Goal: Contribute content: Contribute content

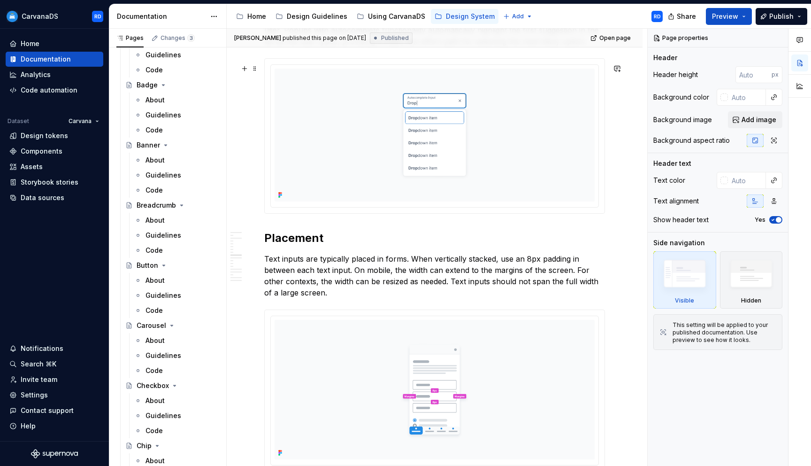
scroll to position [1201, 0]
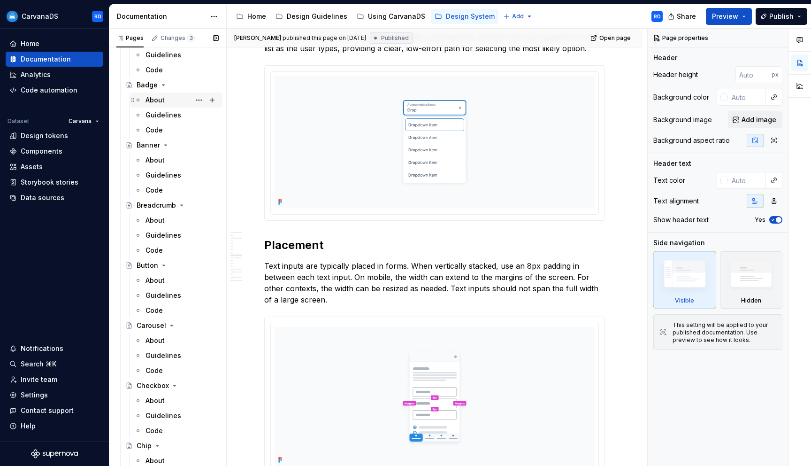
click at [175, 100] on div "About" at bounding box center [182, 99] width 73 height 13
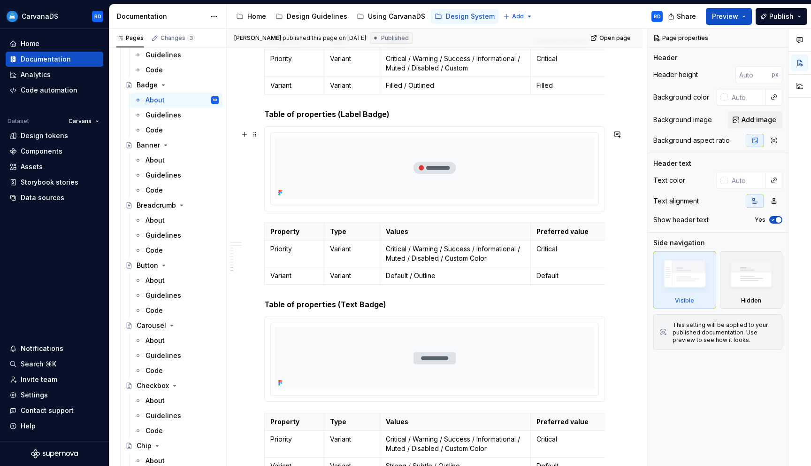
scroll to position [2705, 0]
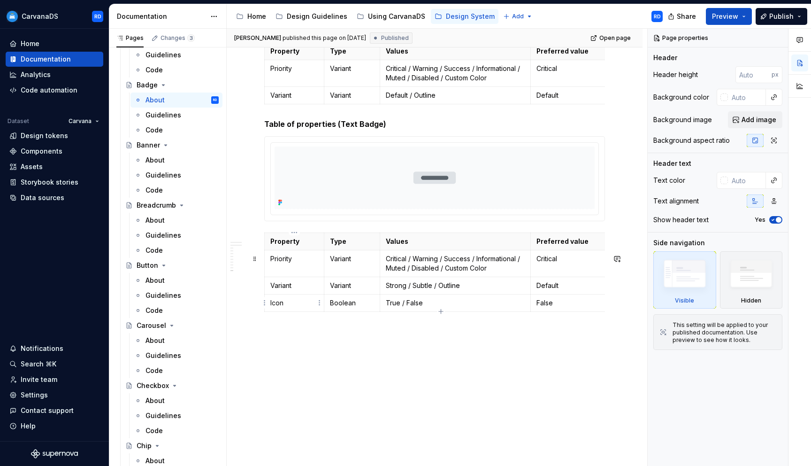
type textarea "*"
click at [290, 309] on td "Icon" at bounding box center [295, 302] width 60 height 17
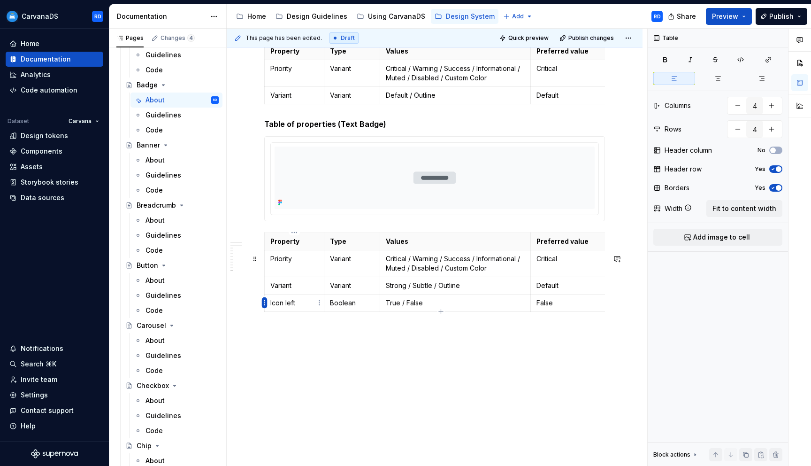
click at [263, 303] on html "CarvanaDS RD Home Documentation Analytics Code automation Dataset Carvana Desig…" at bounding box center [405, 233] width 811 height 466
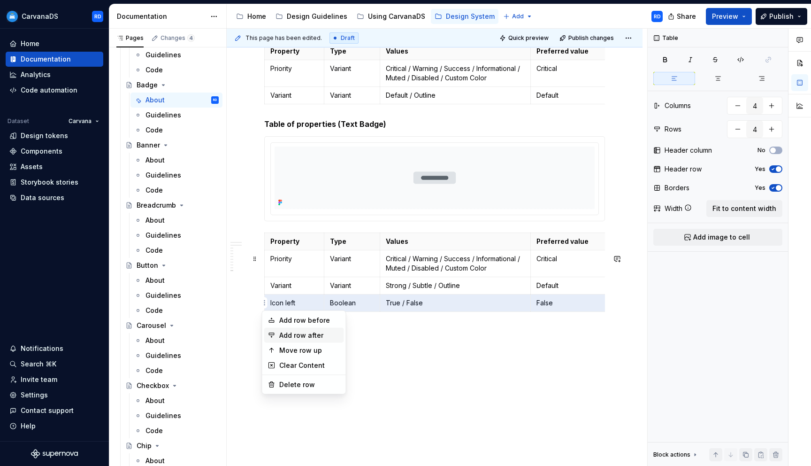
click at [302, 331] on div "Add row after" at bounding box center [309, 334] width 61 height 9
type input "5"
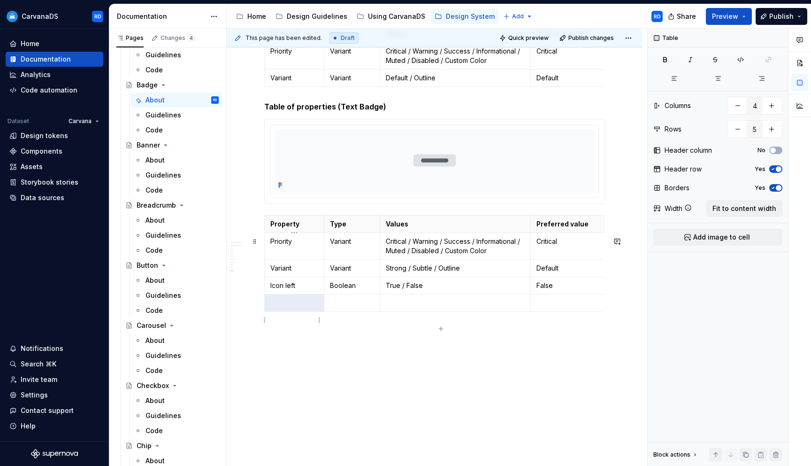
click at [287, 307] on p at bounding box center [294, 302] width 48 height 9
click at [284, 290] on p "Icon left" at bounding box center [294, 285] width 48 height 9
copy p "Icon left"
click at [284, 307] on p at bounding box center [294, 302] width 48 height 9
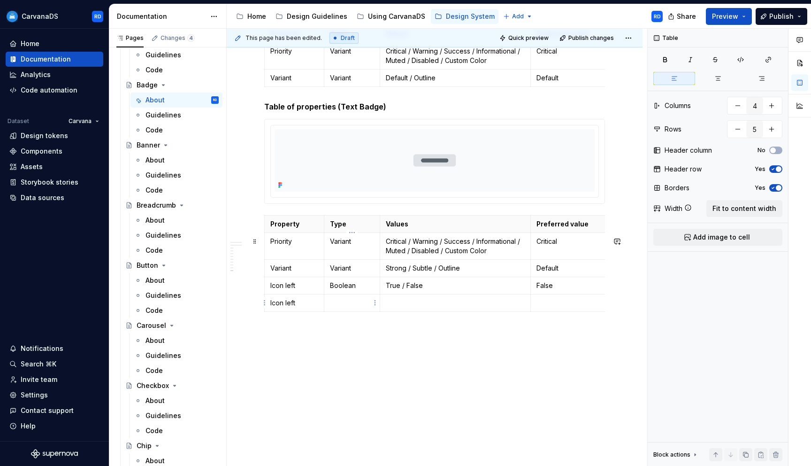
click at [346, 290] on p "Boolean" at bounding box center [352, 285] width 44 height 9
copy p "Boolean"
click at [349, 307] on p at bounding box center [352, 302] width 44 height 9
click at [418, 290] on p "True / False" at bounding box center [455, 285] width 139 height 9
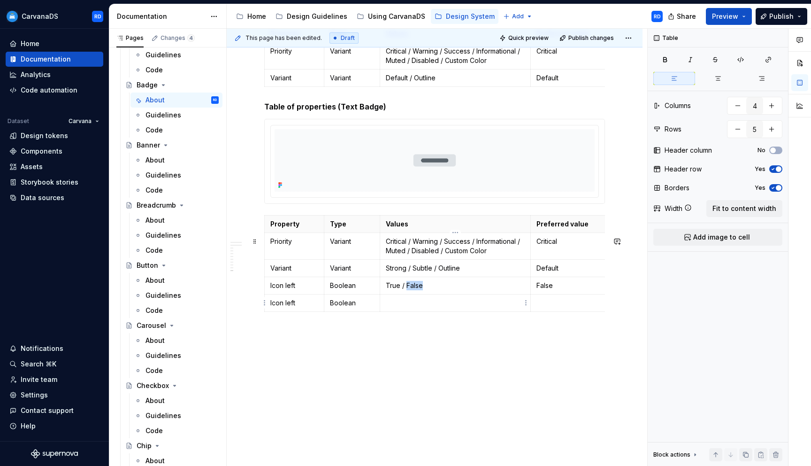
click at [418, 290] on p "True / False" at bounding box center [455, 285] width 139 height 9
copy p "True / False"
click at [409, 307] on p at bounding box center [455, 302] width 139 height 9
click at [545, 290] on p "False" at bounding box center [573, 285] width 75 height 9
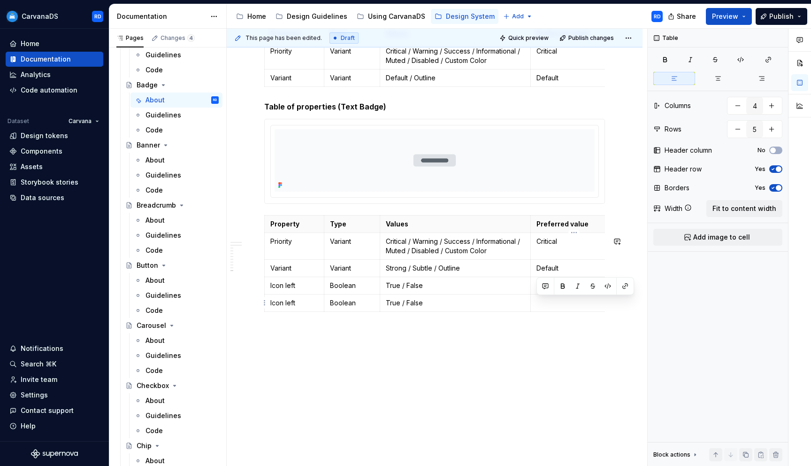
copy p "False"
click at [545, 307] on p at bounding box center [573, 302] width 75 height 9
click at [290, 307] on p "Icon left" at bounding box center [294, 302] width 48 height 9
click at [778, 15] on span "Publish" at bounding box center [781, 16] width 24 height 9
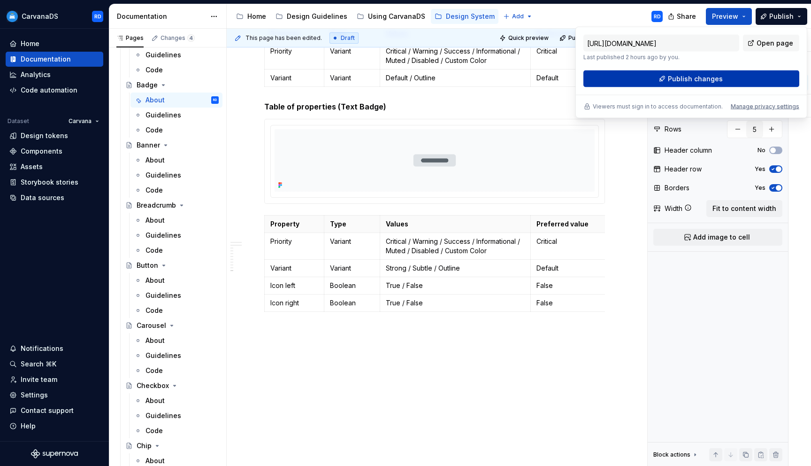
click at [745, 78] on button "Publish changes" at bounding box center [691, 78] width 216 height 17
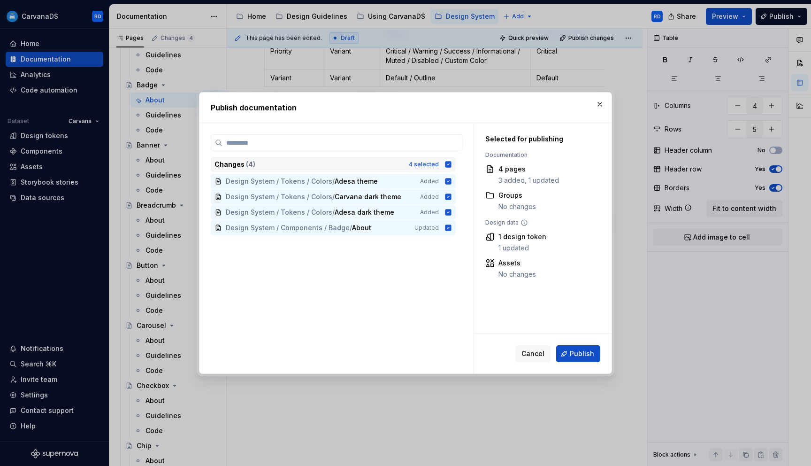
click at [452, 162] on icon at bounding box center [448, 165] width 8 height 8
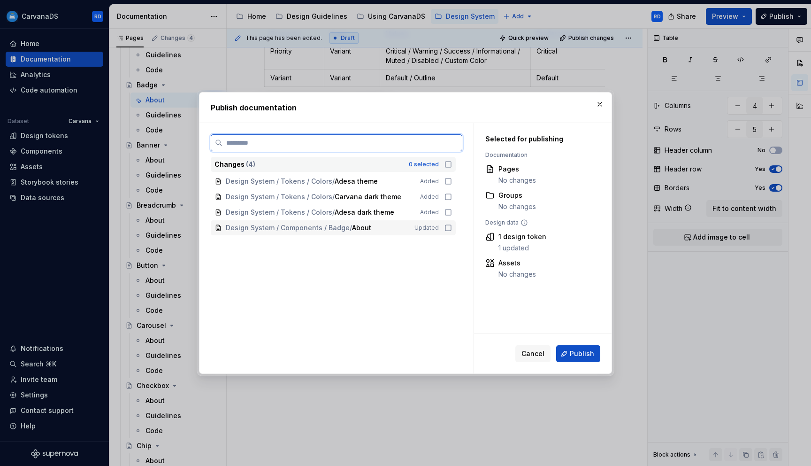
click at [450, 230] on icon at bounding box center [448, 228] width 6 height 6
click at [589, 353] on span "Publish" at bounding box center [582, 353] width 24 height 9
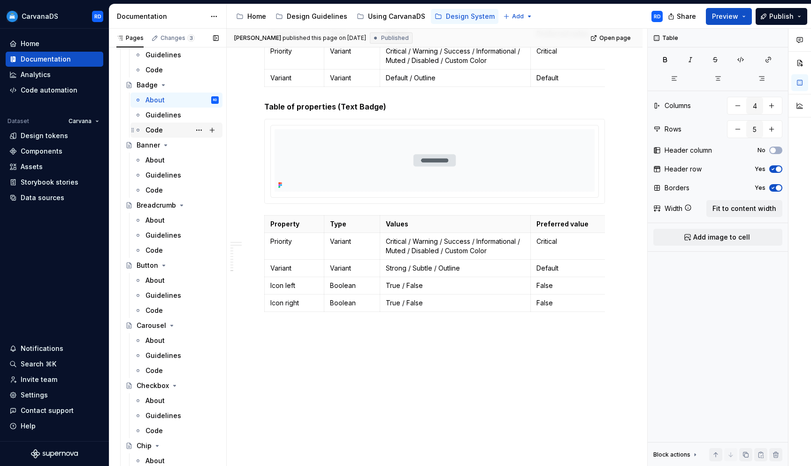
click at [183, 130] on div "Code" at bounding box center [182, 129] width 73 height 13
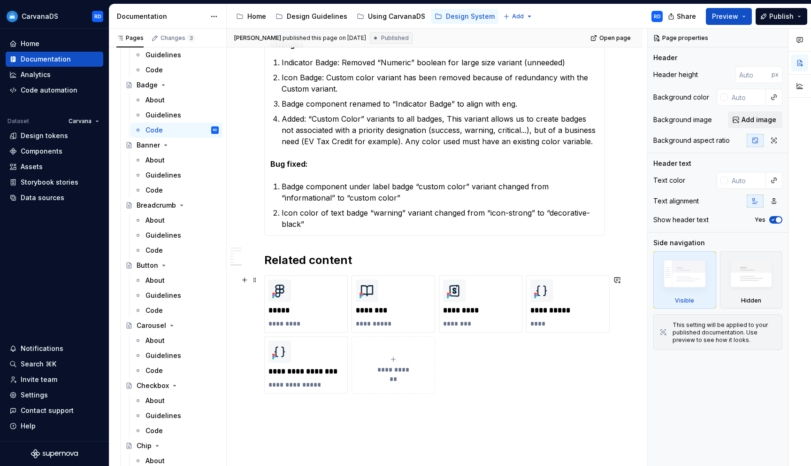
scroll to position [731, 0]
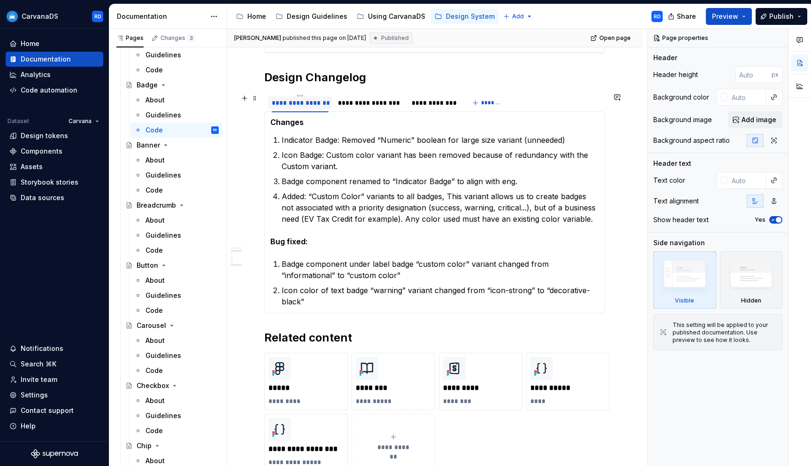
click at [302, 98] on div "**********" at bounding box center [300, 102] width 57 height 9
type textarea "*"
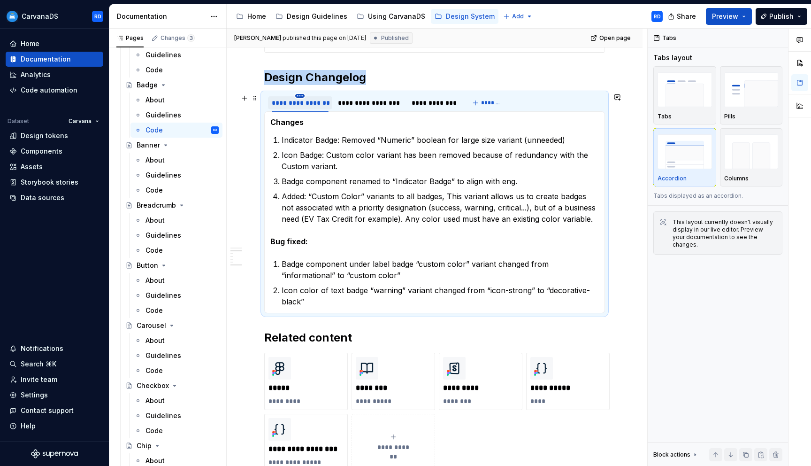
click at [301, 96] on html "CarvanaDS RD Home Documentation Analytics Code automation Dataset Carvana Desig…" at bounding box center [405, 233] width 811 height 466
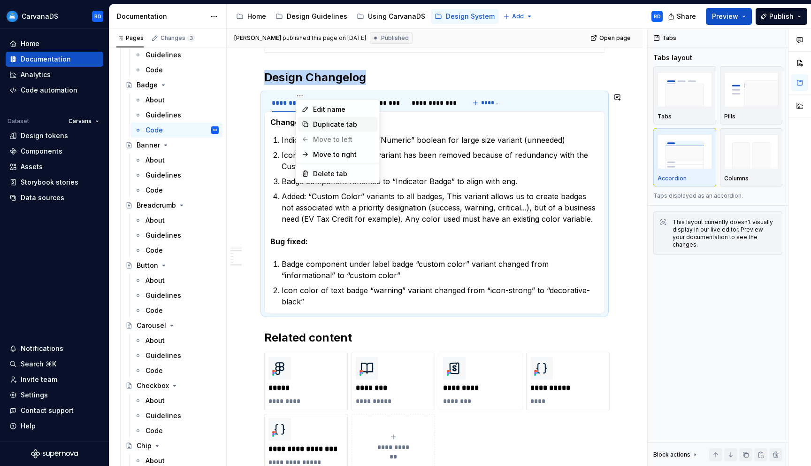
click at [340, 120] on div "Duplicate tab" at bounding box center [343, 124] width 61 height 9
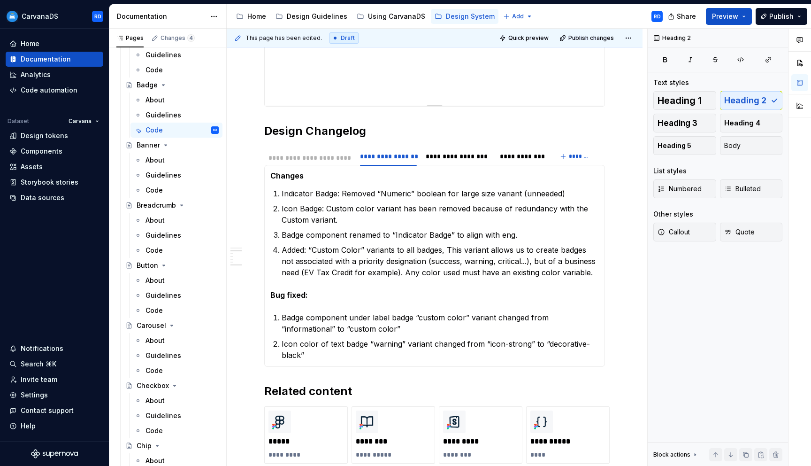
drag, startPoint x: 374, startPoint y: 100, endPoint x: 304, endPoint y: 107, distance: 69.9
click at [304, 107] on div "**********" at bounding box center [434, 21] width 341 height 1005
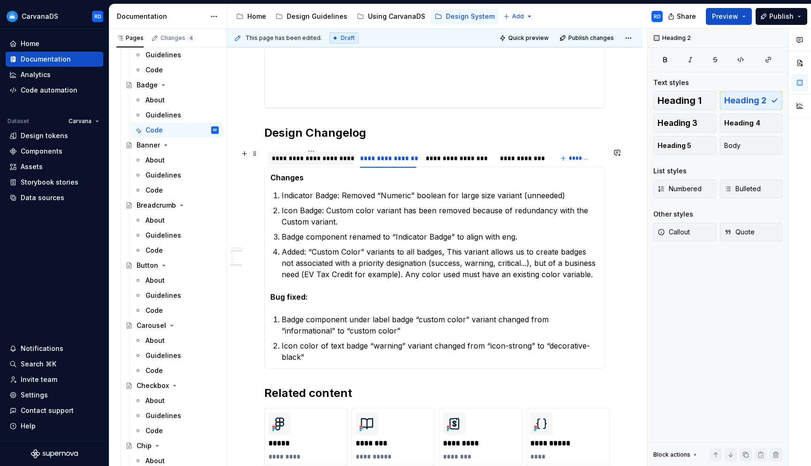
click at [343, 160] on div "**********" at bounding box center [311, 157] width 79 height 9
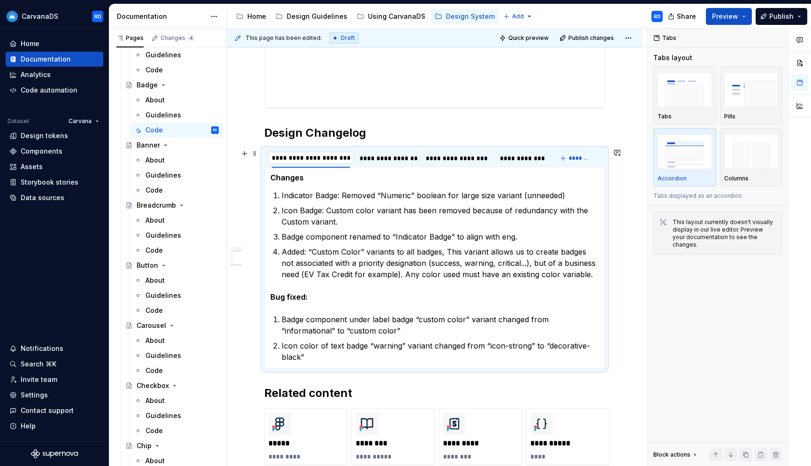
click at [338, 159] on input "**********" at bounding box center [311, 157] width 86 height 17
drag, startPoint x: 327, startPoint y: 158, endPoint x: 357, endPoint y: 158, distance: 30.0
click at [357, 158] on div "**********" at bounding box center [407, 160] width 287 height 23
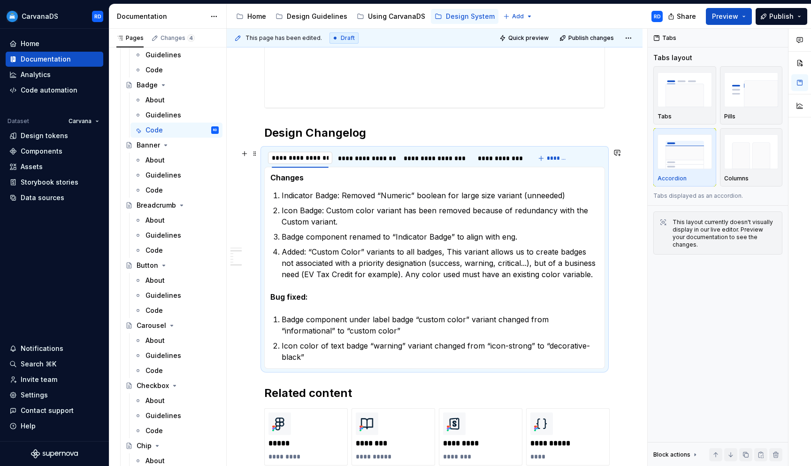
click at [309, 157] on input "**********" at bounding box center [300, 157] width 64 height 17
drag, startPoint x: 308, startPoint y: 157, endPoint x: 266, endPoint y: 155, distance: 41.8
click at [267, 155] on div "**********" at bounding box center [396, 160] width 265 height 23
type input "**********"
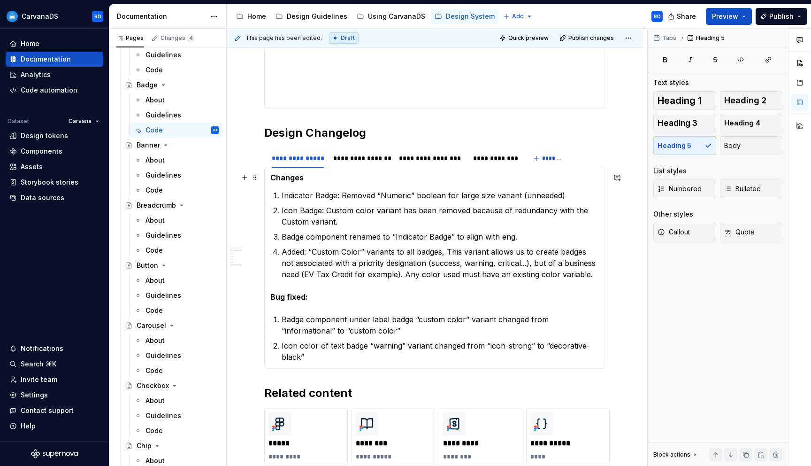
click at [278, 180] on h5 "Changes" at bounding box center [434, 177] width 329 height 9
click at [307, 200] on p "Indicator Badge: Removed “Numeric” boolean for large size variant (unneeded)" at bounding box center [440, 195] width 317 height 11
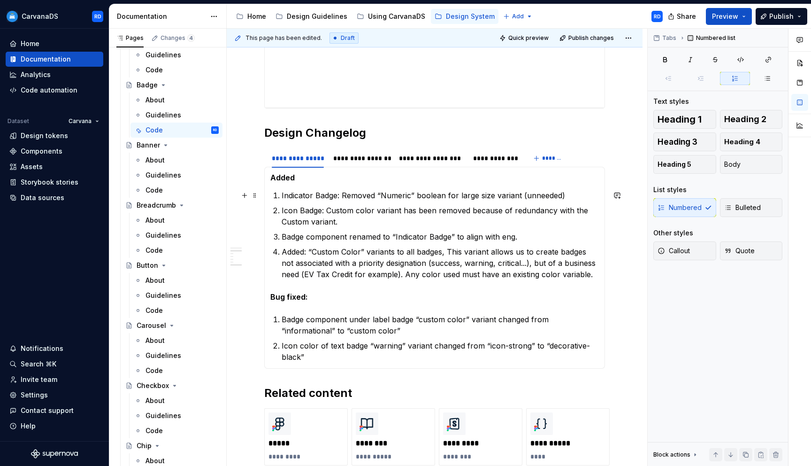
click at [282, 193] on li "Indicator Badge: Removed “Numeric” boolean for large size variant (unneeded)" at bounding box center [440, 195] width 317 height 11
click at [750, 209] on span "Bulleted" at bounding box center [742, 207] width 37 height 9
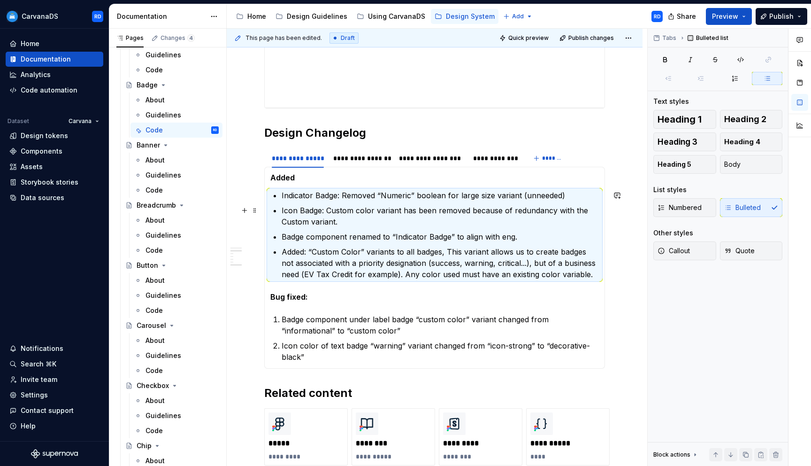
click at [316, 210] on p "Icon Badge: Custom color variant has been removed because of redundancy with th…" at bounding box center [440, 216] width 317 height 23
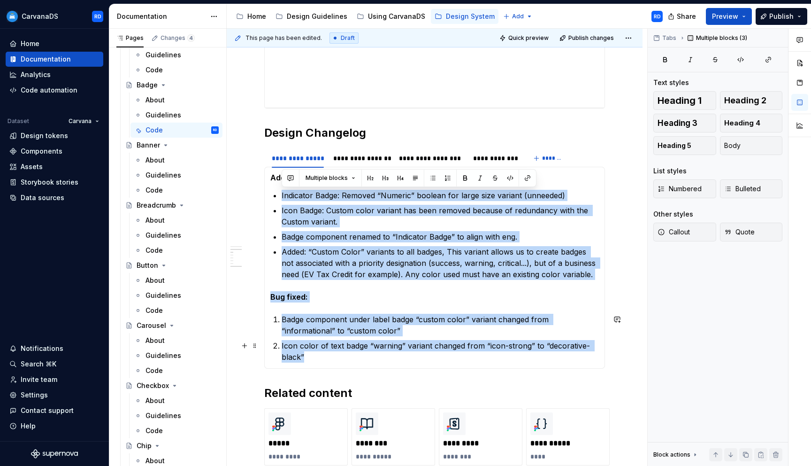
drag, startPoint x: 280, startPoint y: 193, endPoint x: 492, endPoint y: 354, distance: 266.6
click at [492, 354] on section-item-column "Added Indicator Badge: Removed “Numeric” boolean for large size variant (unneed…" at bounding box center [434, 268] width 329 height 190
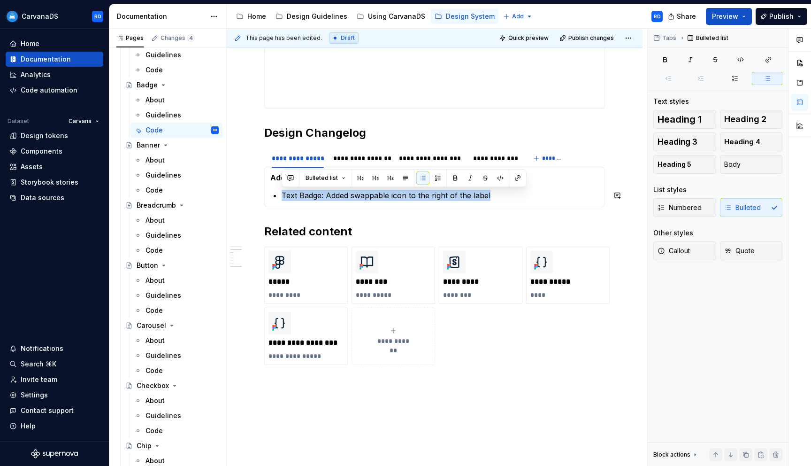
copy p "Text Badge: Added swappable icon to the right of the label"
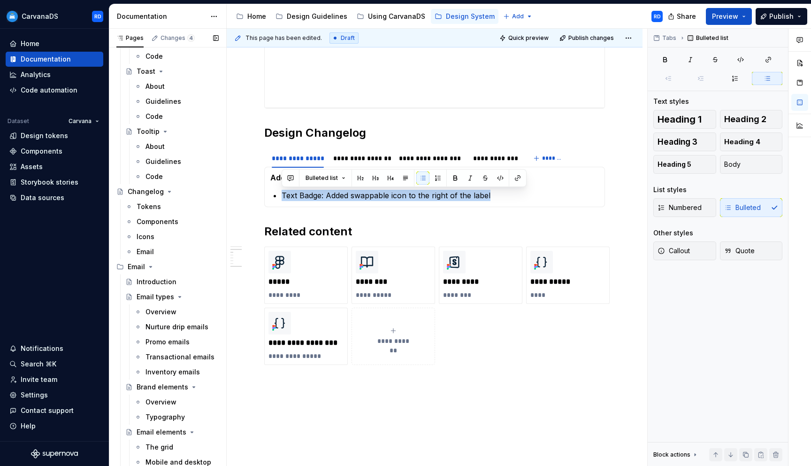
scroll to position [2736, 0]
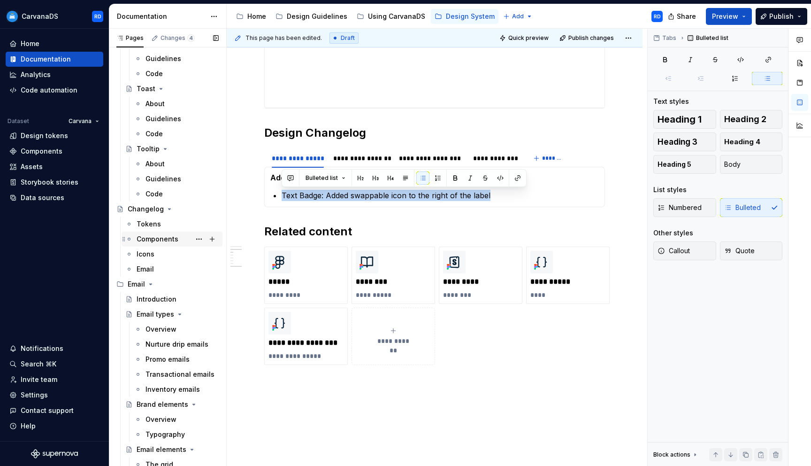
click at [177, 235] on div "Components" at bounding box center [178, 238] width 82 height 13
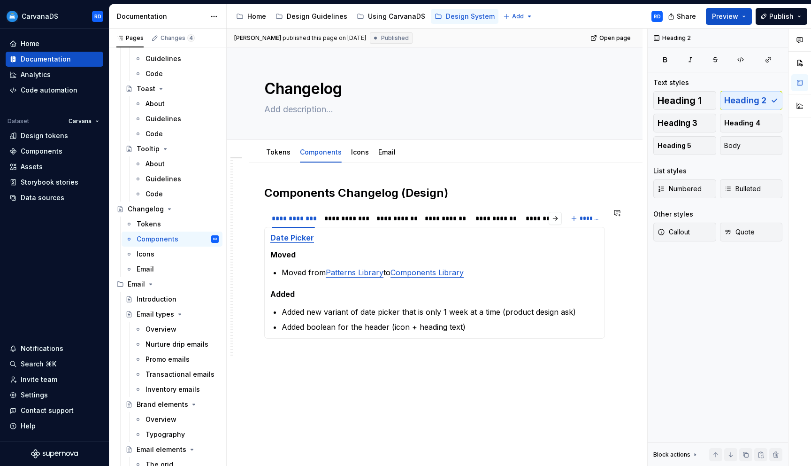
click at [347, 208] on section "**********" at bounding box center [434, 273] width 341 height 130
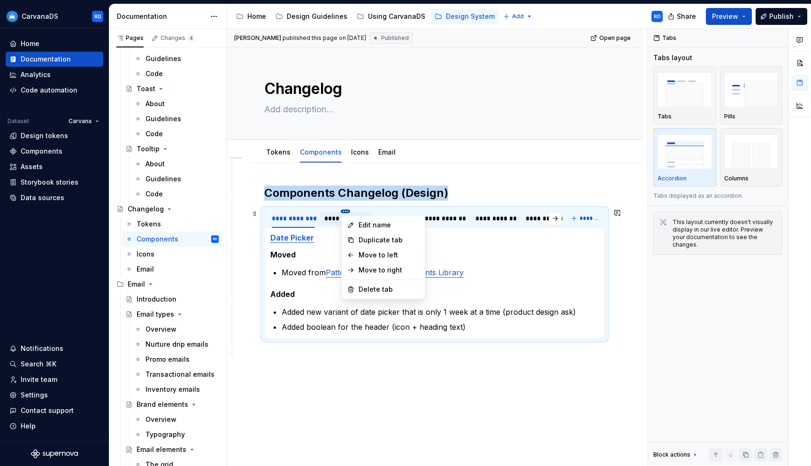
click at [344, 209] on html "CarvanaDS RD Home Documentation Analytics Code automation Dataset Carvana Desig…" at bounding box center [405, 233] width 811 height 466
click at [385, 240] on div "Duplicate tab" at bounding box center [389, 239] width 61 height 9
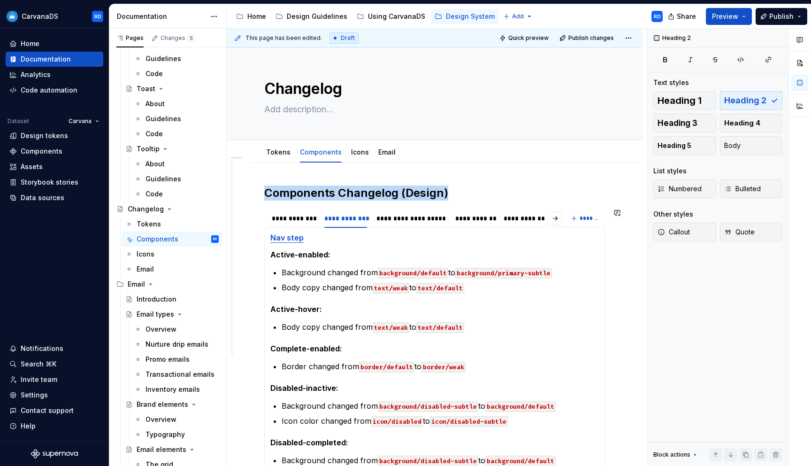
type textarea "*"
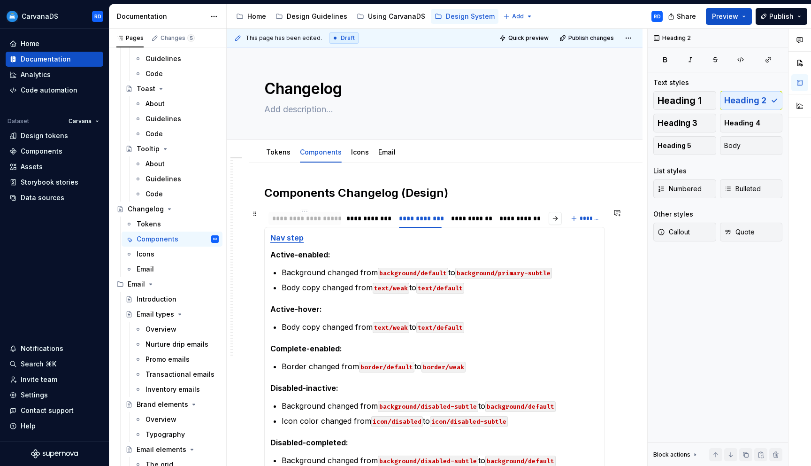
drag, startPoint x: 396, startPoint y: 215, endPoint x: 292, endPoint y: 219, distance: 104.3
click at [292, 219] on div "**********" at bounding box center [304, 218] width 65 height 9
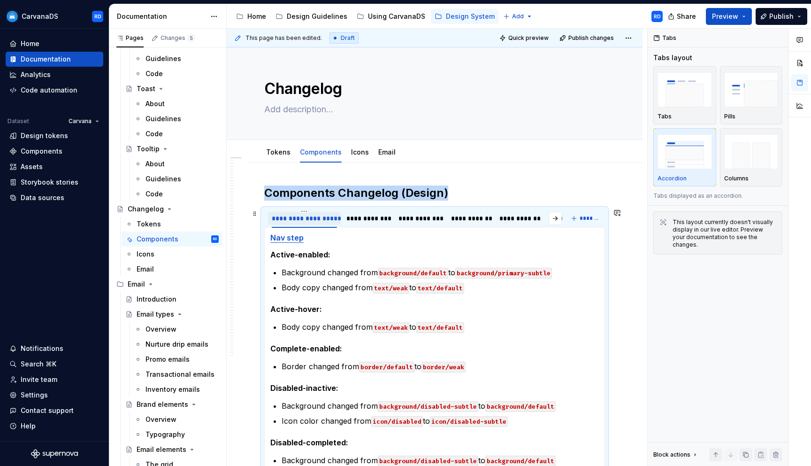
click at [292, 219] on div "**********" at bounding box center [304, 218] width 65 height 9
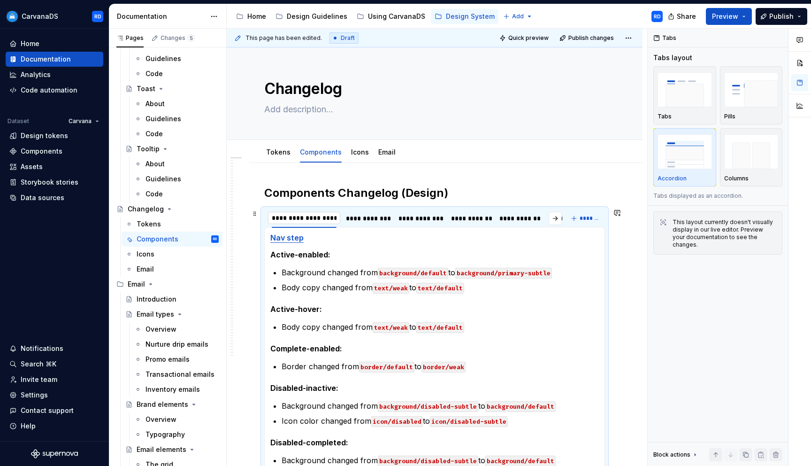
type input "*"
type input "**********"
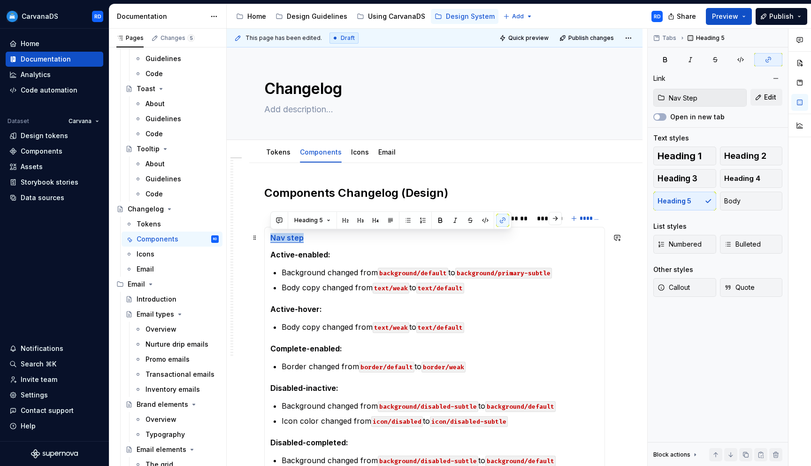
drag, startPoint x: 308, startPoint y: 240, endPoint x: 269, endPoint y: 235, distance: 38.8
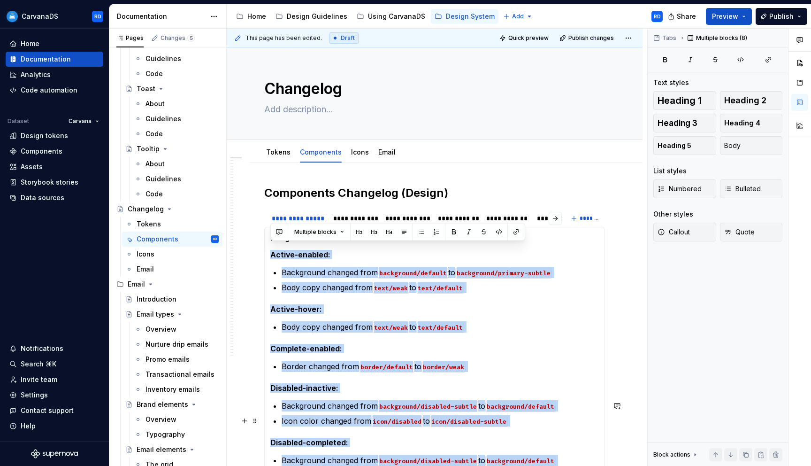
scroll to position [194, 0]
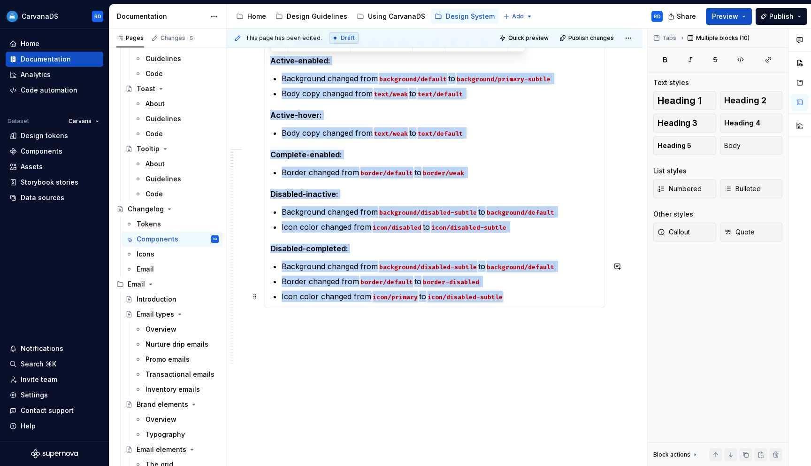
drag, startPoint x: 271, startPoint y: 254, endPoint x: 531, endPoint y: 302, distance: 263.9
click at [531, 302] on div "Badge Active-enabled:   Background changed from background/default to backgroun…" at bounding box center [434, 170] width 341 height 275
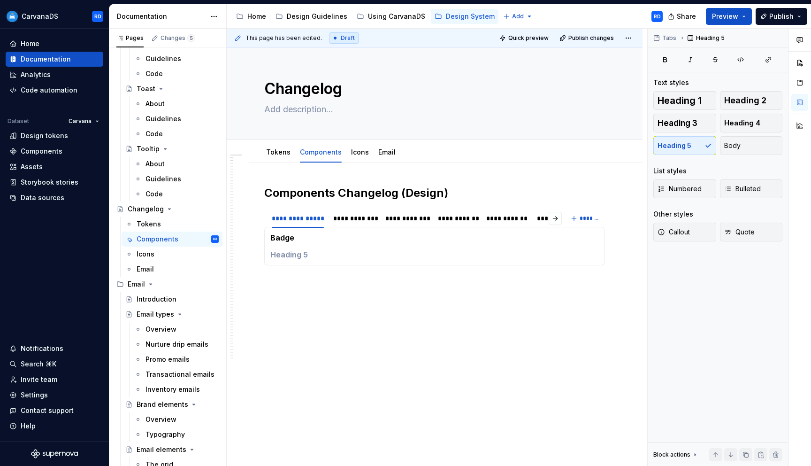
scroll to position [0, 0]
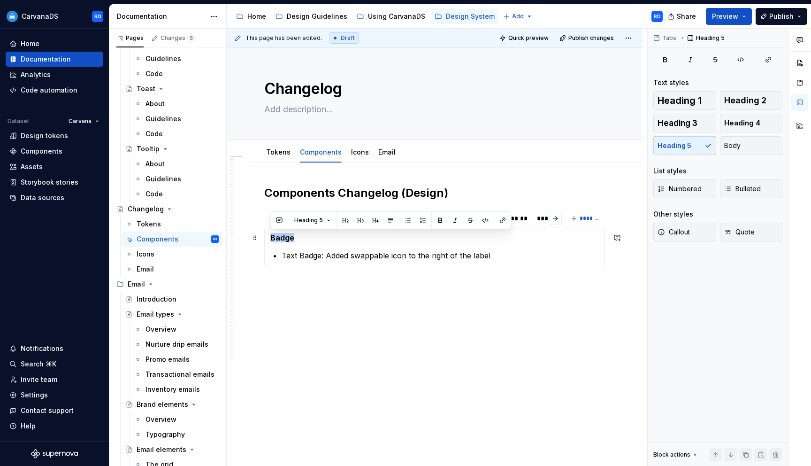
drag, startPoint x: 297, startPoint y: 238, endPoint x: 268, endPoint y: 236, distance: 28.7
click at [268, 236] on div "Badge Text Badge: Added swappable icon to the right of the label Date Picker Mo…" at bounding box center [434, 247] width 341 height 40
click at [503, 220] on button "button" at bounding box center [502, 220] width 13 height 13
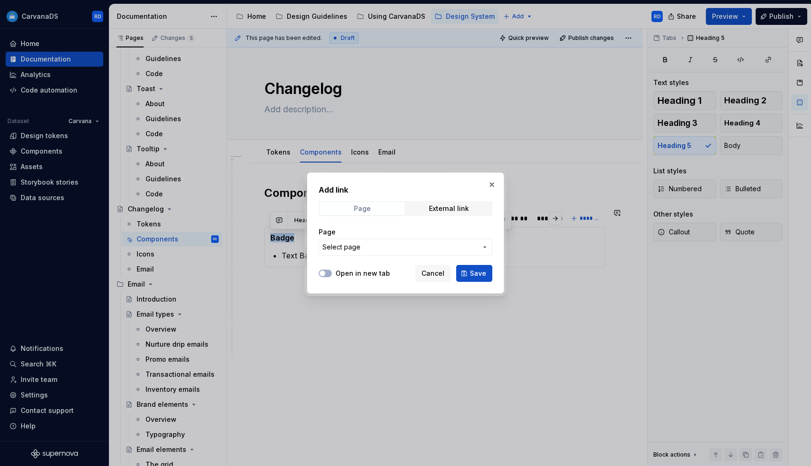
click at [369, 207] on div "Page" at bounding box center [362, 209] width 17 height 8
click at [375, 246] on span "Select page" at bounding box center [399, 246] width 155 height 9
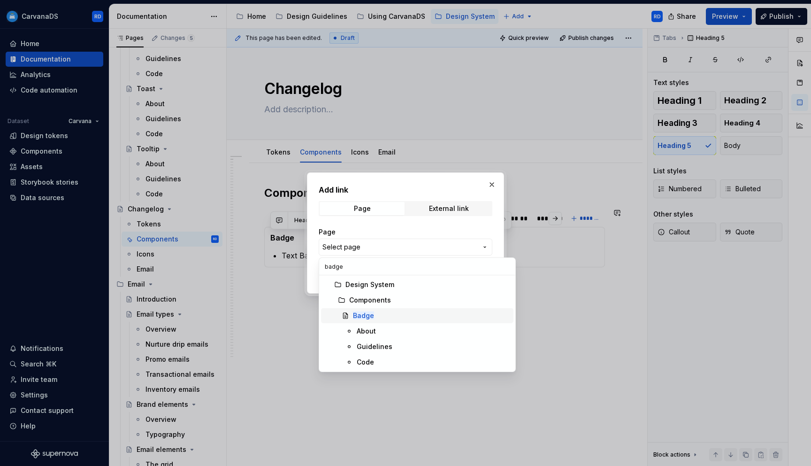
type input "badge"
click at [386, 319] on div "Badge" at bounding box center [431, 315] width 157 height 9
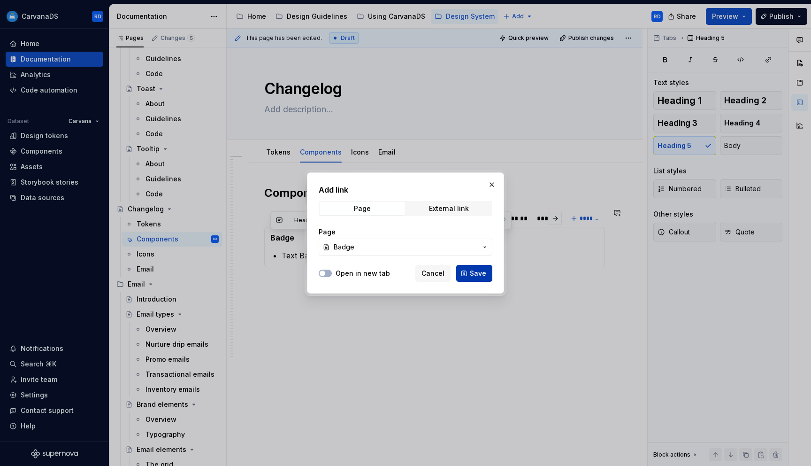
click at [469, 276] on button "Save" at bounding box center [474, 273] width 36 height 17
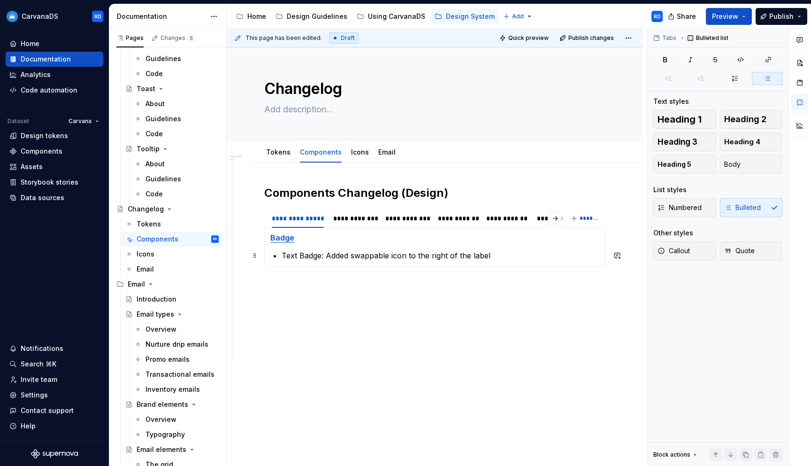
click at [356, 253] on p "Text Badge: Added swappable icon to the right of the label" at bounding box center [440, 255] width 317 height 11
click at [527, 249] on section-item-column "Badge Text Badge: Added swappable icon to the right of the label" at bounding box center [434, 247] width 329 height 28
click at [514, 260] on p "Text Badge: Added swappable icon to the right of the label" at bounding box center [440, 255] width 317 height 11
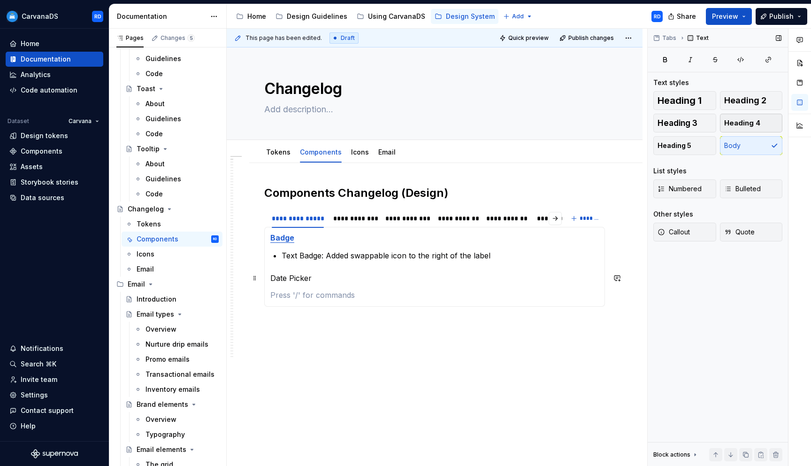
type textarea "*"
click at [735, 194] on button "Bulleted" at bounding box center [751, 188] width 63 height 19
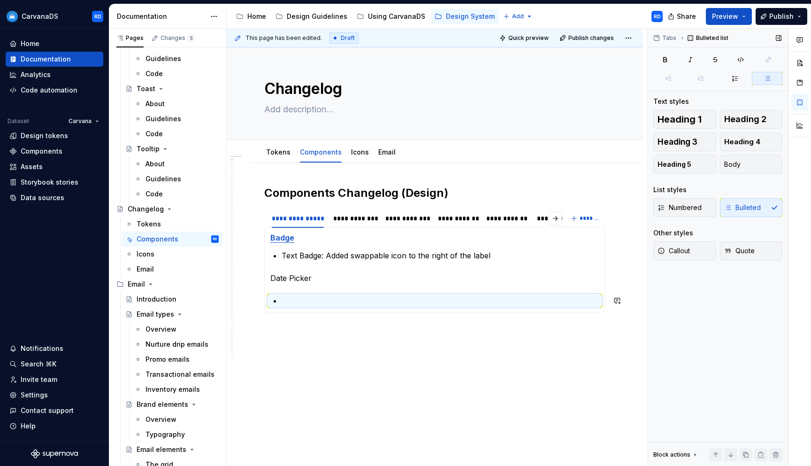
click at [307, 288] on section-item-column "Badge Text Badge: Added swappable icon to the right of the label Date Picker" at bounding box center [434, 269] width 329 height 73
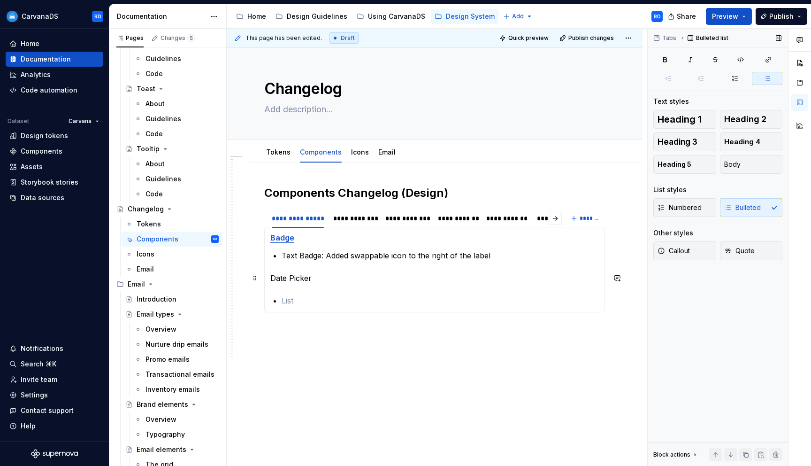
click at [311, 279] on p "Date Picker" at bounding box center [434, 277] width 329 height 11
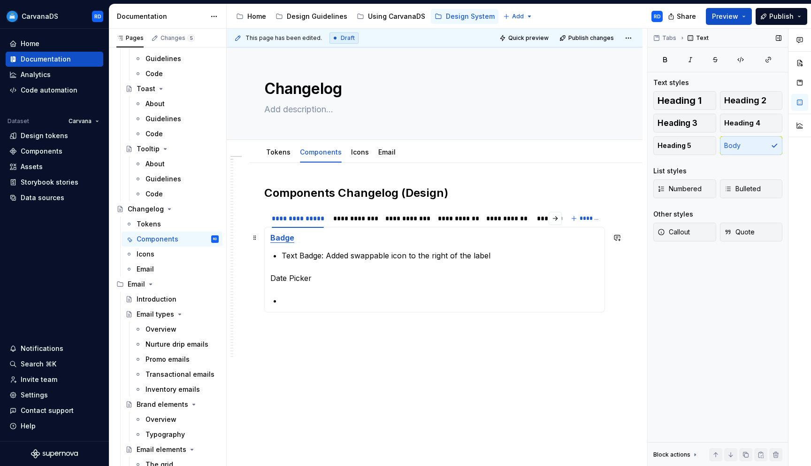
click at [329, 238] on h5 "Badge" at bounding box center [434, 237] width 329 height 9
click at [329, 280] on p "Date Picker" at bounding box center [434, 277] width 329 height 11
click at [693, 141] on button "Heading 5" at bounding box center [684, 145] width 63 height 19
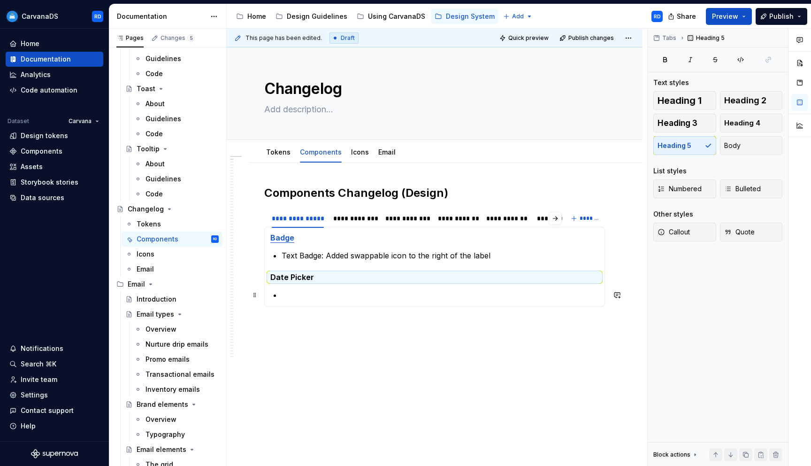
click at [326, 296] on p at bounding box center [440, 294] width 317 height 11
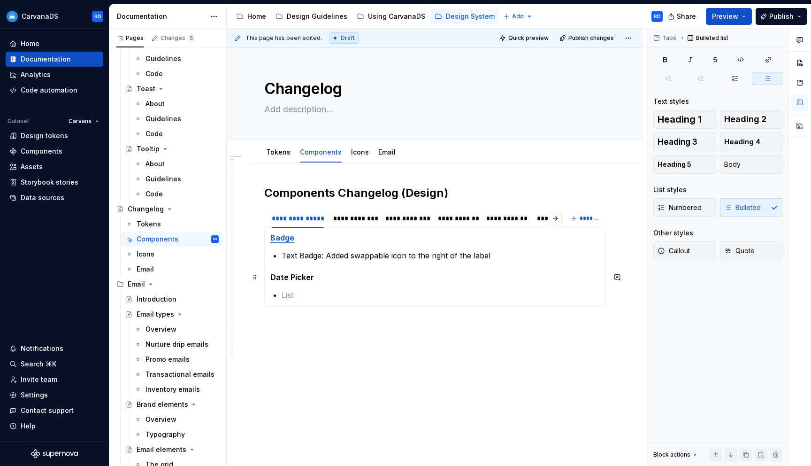
click at [322, 281] on h5 "Date Picker" at bounding box center [434, 276] width 329 height 9
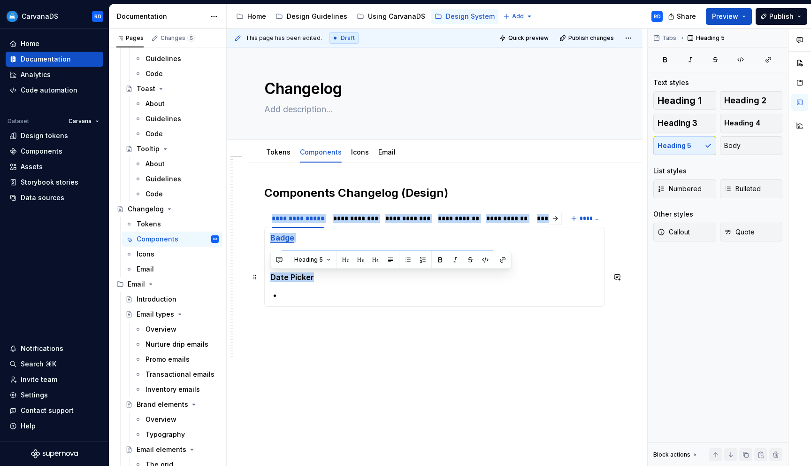
drag, startPoint x: 322, startPoint y: 281, endPoint x: 263, endPoint y: 277, distance: 58.3
click at [264, 277] on section "**********" at bounding box center [434, 257] width 341 height 99
drag, startPoint x: 322, startPoint y: 280, endPoint x: 271, endPoint y: 278, distance: 50.3
click at [271, 278] on h5 "Date Picker" at bounding box center [434, 276] width 329 height 9
click at [500, 260] on button "button" at bounding box center [502, 259] width 13 height 13
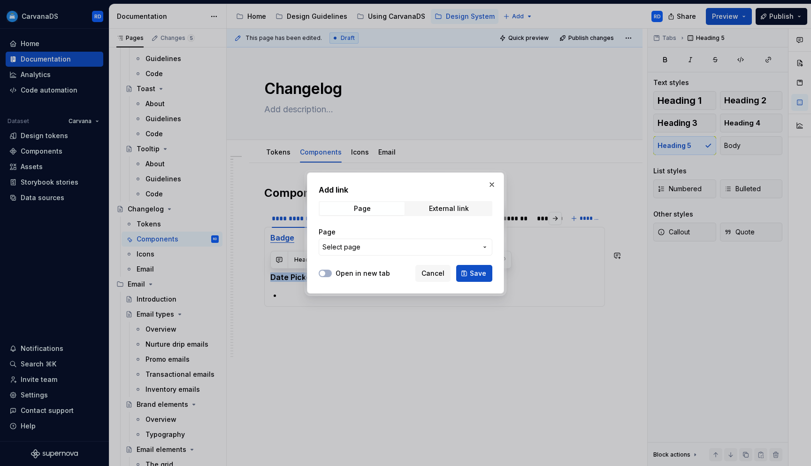
click at [452, 247] on span "Select page" at bounding box center [399, 246] width 155 height 9
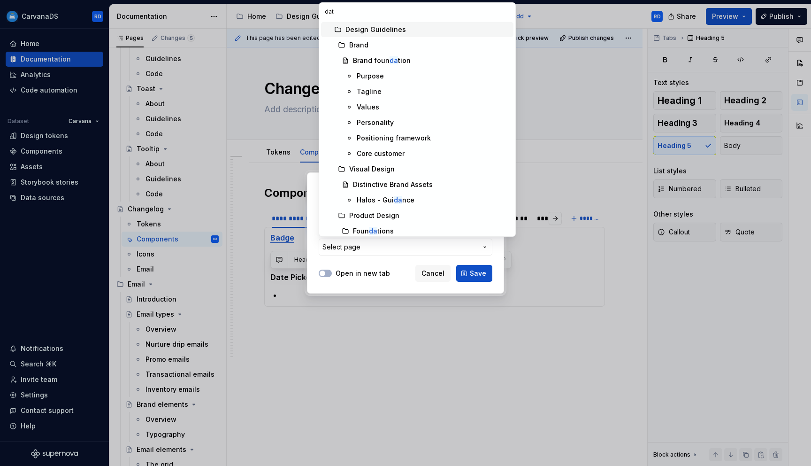
type input "date"
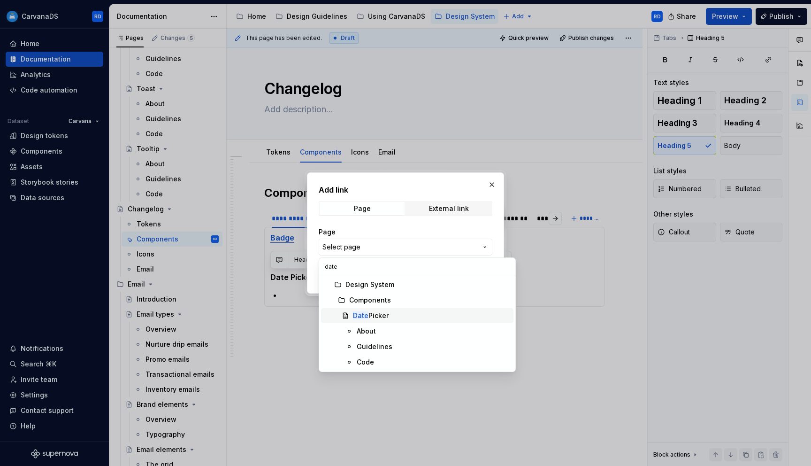
click at [413, 314] on div "Date Picker" at bounding box center [431, 315] width 157 height 9
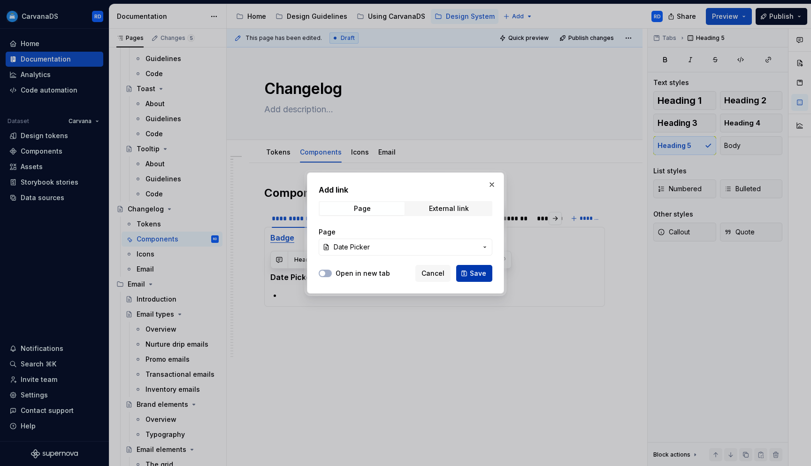
click at [475, 275] on span "Save" at bounding box center [478, 272] width 16 height 9
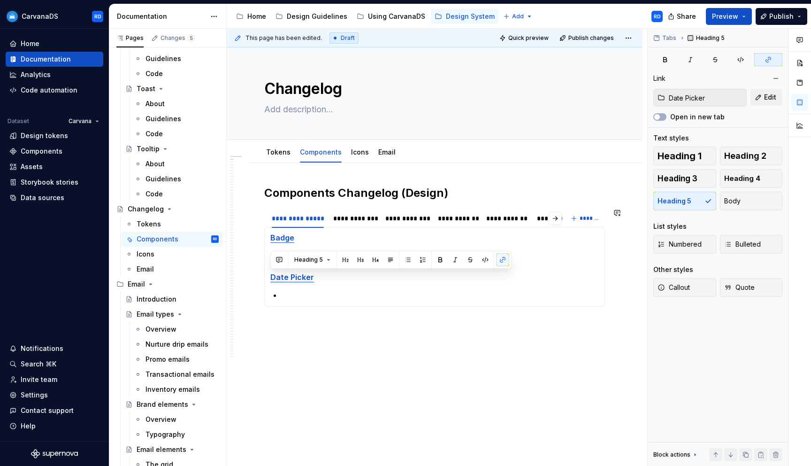
click at [331, 302] on div "Badge Text Badge: Added swappable icon to the right of the label Date Picker Da…" at bounding box center [434, 267] width 341 height 80
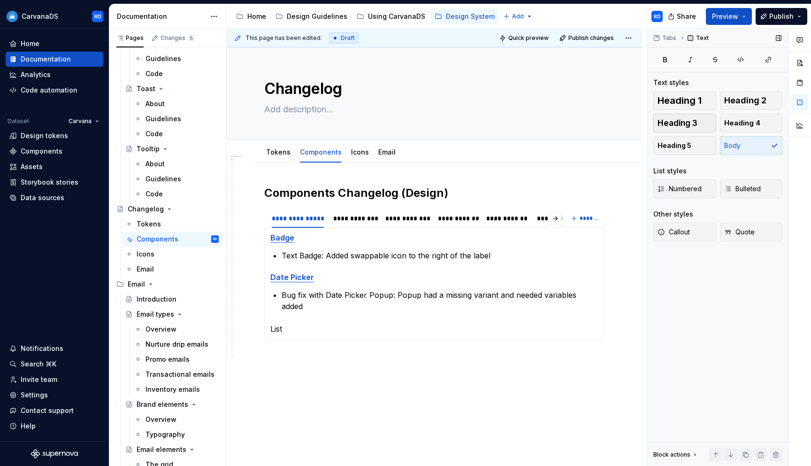
type textarea "*"
click at [682, 144] on span "Heading 5" at bounding box center [675, 145] width 34 height 9
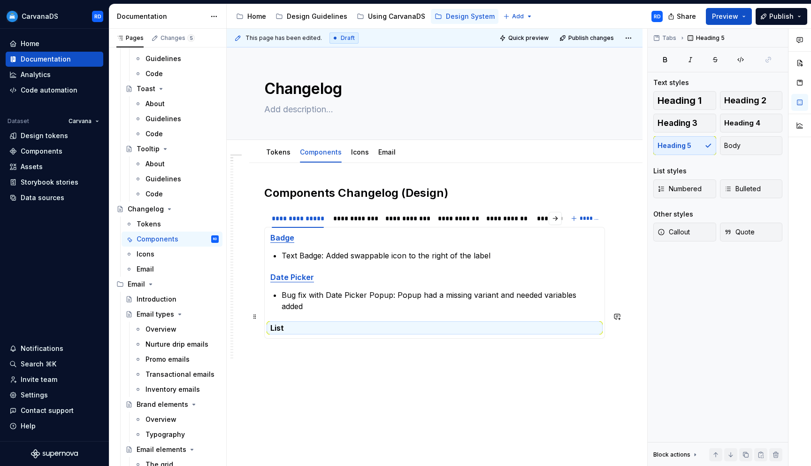
click at [395, 323] on h5 "List" at bounding box center [434, 327] width 329 height 9
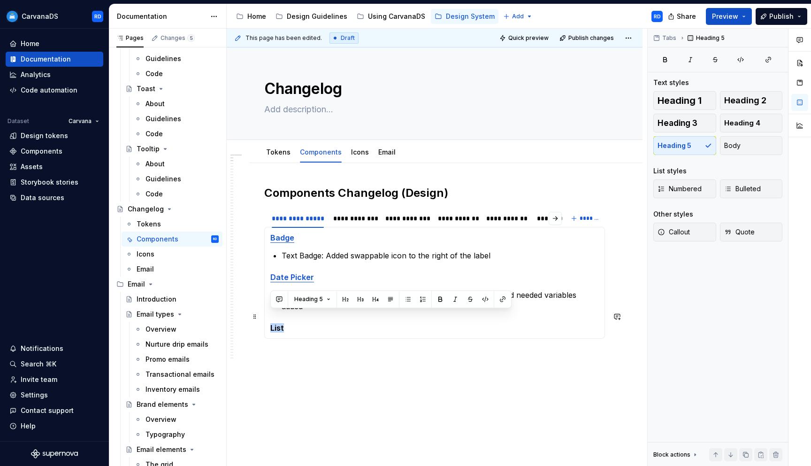
drag, startPoint x: 290, startPoint y: 318, endPoint x: 270, endPoint y: 316, distance: 19.8
click at [270, 323] on h5 "List" at bounding box center [434, 327] width 329 height 9
click at [498, 301] on button "button" at bounding box center [502, 298] width 13 height 13
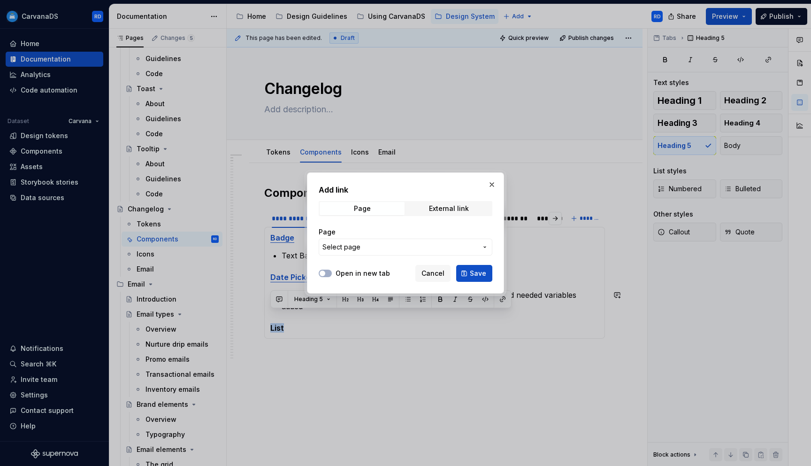
click at [383, 250] on span "Select page" at bounding box center [399, 246] width 155 height 9
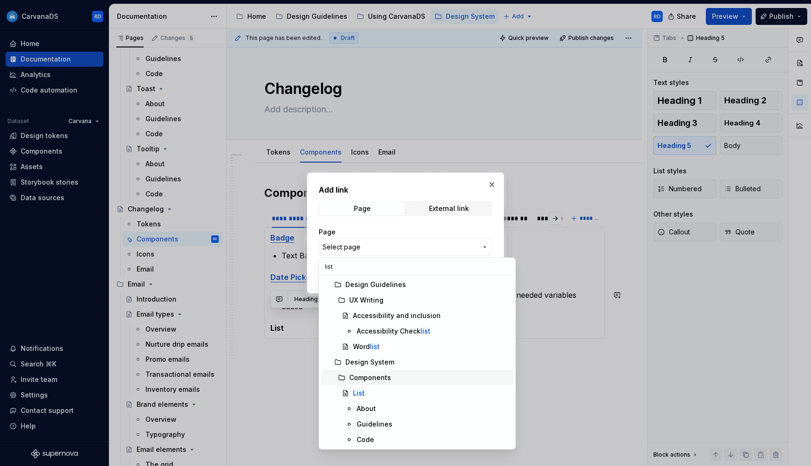
type input "list"
click at [370, 392] on div "List" at bounding box center [431, 392] width 157 height 9
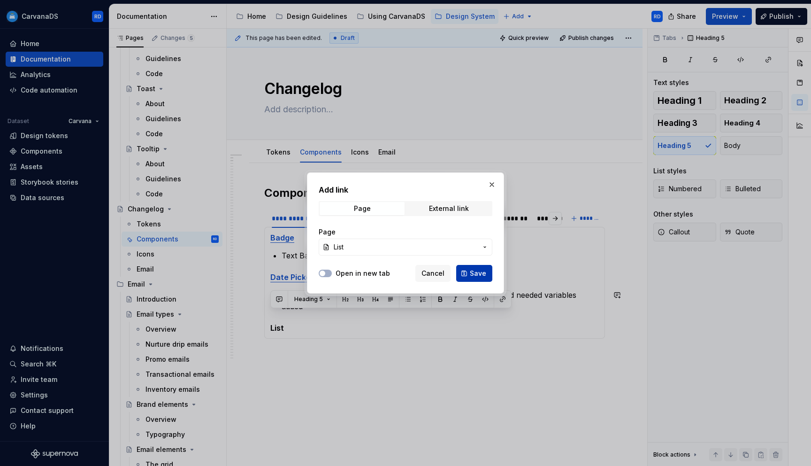
click at [485, 276] on span "Save" at bounding box center [478, 272] width 16 height 9
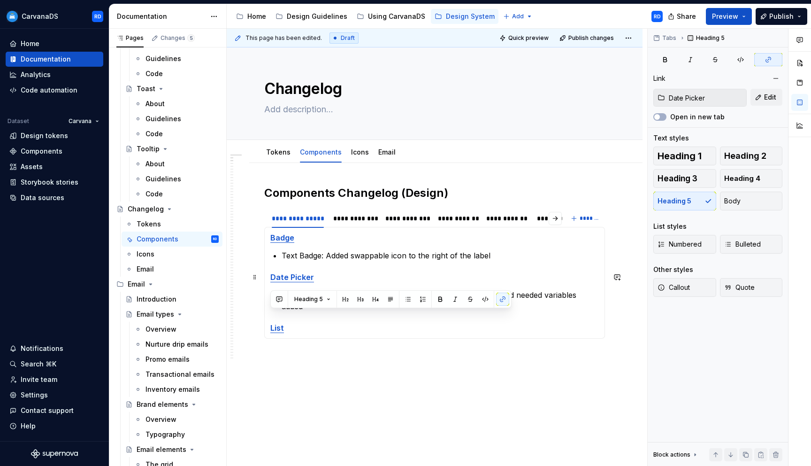
click at [303, 279] on link "Date Picker" at bounding box center [292, 276] width 44 height 9
type input "List"
click at [281, 323] on link "List" at bounding box center [277, 327] width 14 height 9
click at [301, 323] on h5 "List" at bounding box center [434, 327] width 329 height 9
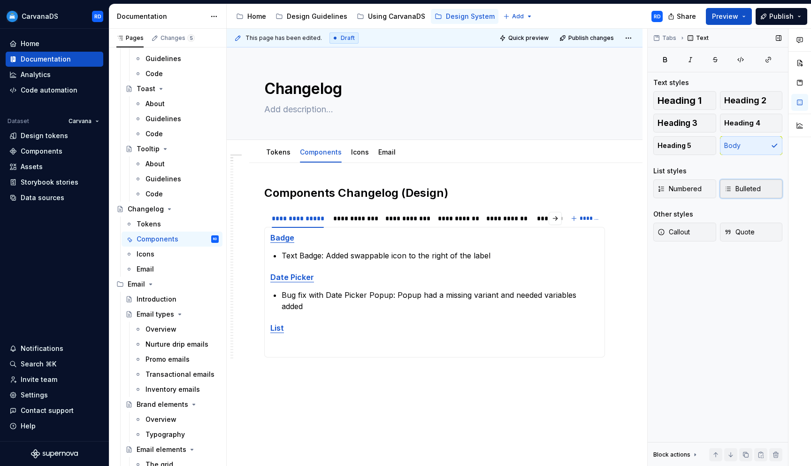
click at [765, 189] on button "Bulleted" at bounding box center [751, 188] width 63 height 19
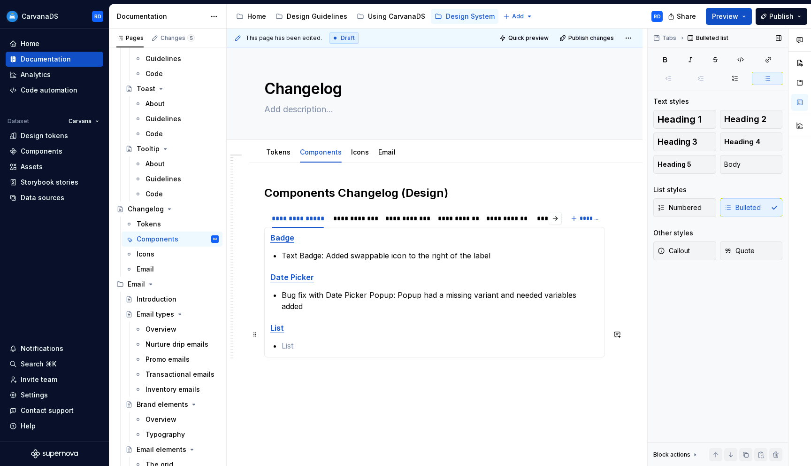
click at [384, 340] on p at bounding box center [440, 345] width 317 height 11
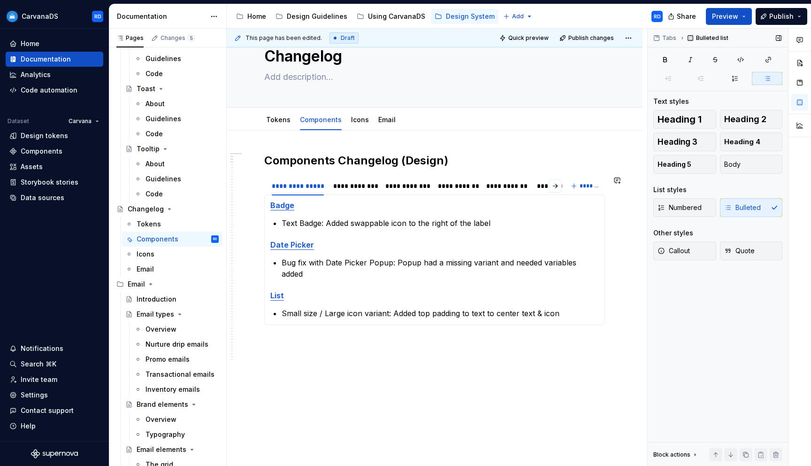
scroll to position [38, 0]
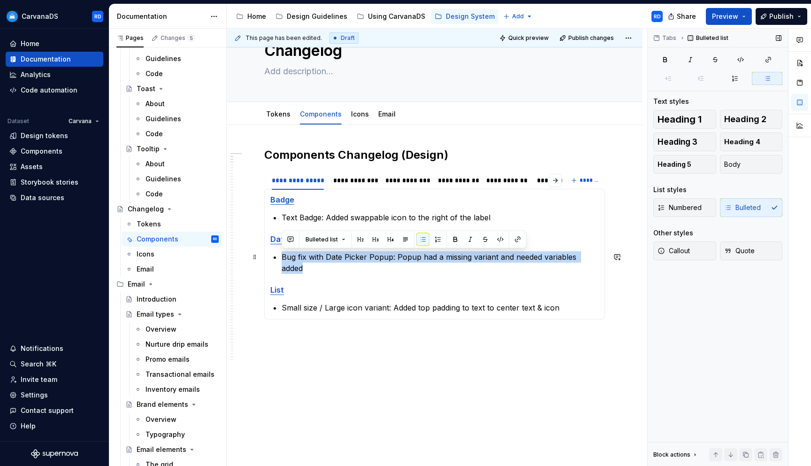
drag, startPoint x: 282, startPoint y: 258, endPoint x: 601, endPoint y: 258, distance: 318.7
click at [599, 258] on p "Bug fix with Date Picker Popup: Popup had a missing variant and needed variable…" at bounding box center [440, 262] width 317 height 23
copy p "Bug fix with Date Picker Popup: Popup had a missing variant and needed variable…"
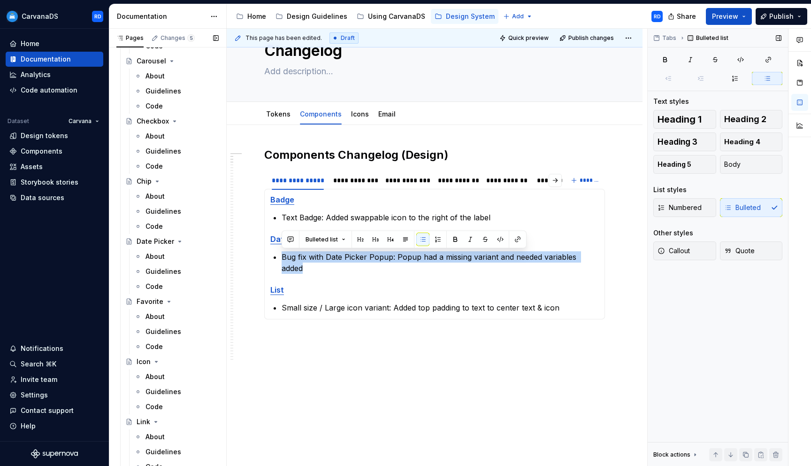
scroll to position [1022, 0]
click at [167, 282] on div "Code" at bounding box center [182, 284] width 73 height 13
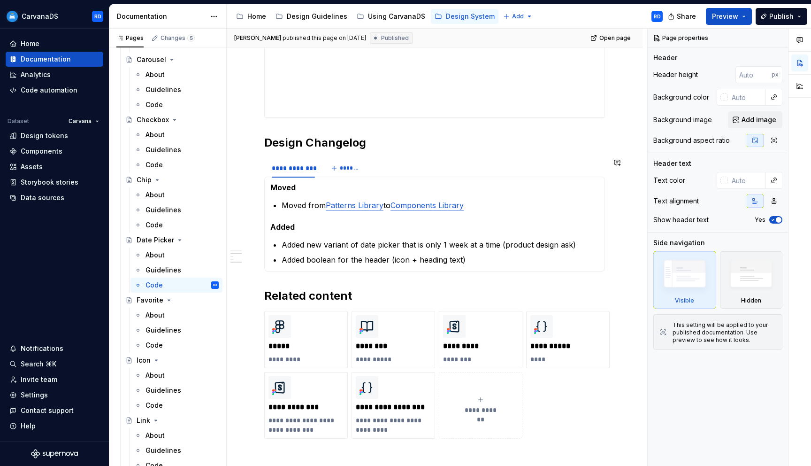
scroll to position [665, 0]
click at [293, 161] on html "CarvanaDS RD Home Documentation Analytics Code automation Dataset Carvana Desig…" at bounding box center [405, 233] width 811 height 466
type textarea "*"
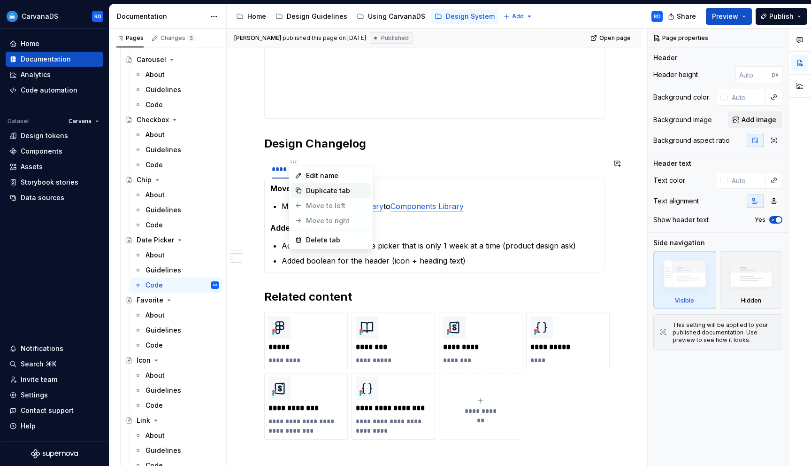
click at [305, 191] on div "Duplicate tab" at bounding box center [331, 190] width 80 height 15
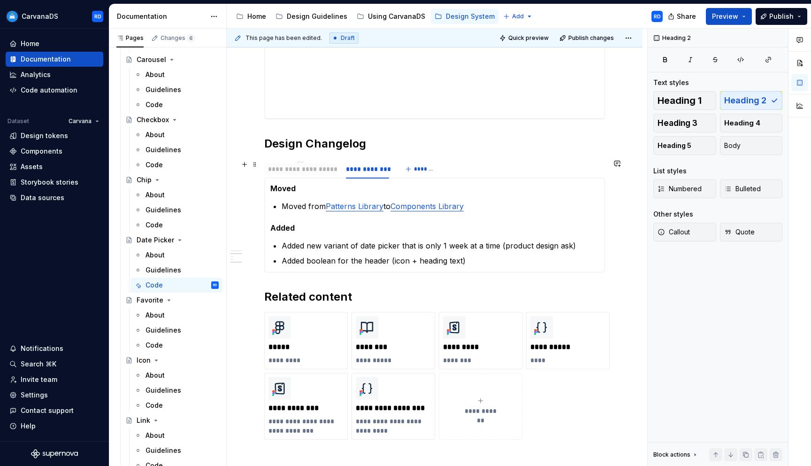
drag, startPoint x: 362, startPoint y: 170, endPoint x: 295, endPoint y: 175, distance: 67.3
click at [295, 175] on div "**********" at bounding box center [300, 168] width 72 height 15
click at [300, 171] on div "**********" at bounding box center [304, 168] width 65 height 9
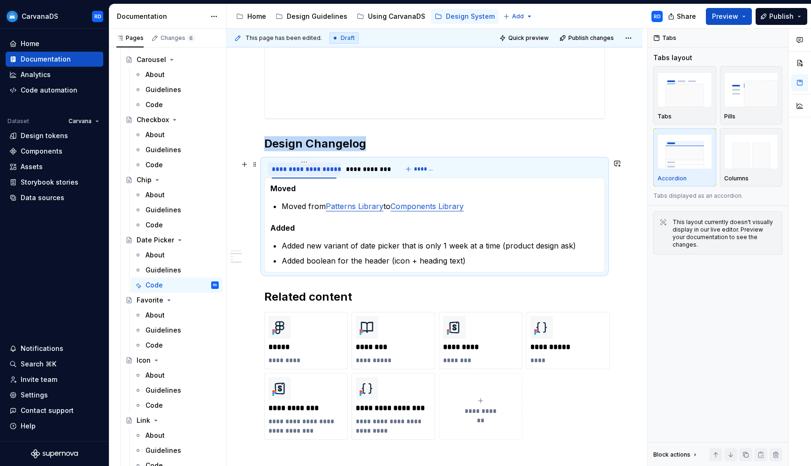
click at [300, 171] on div "**********" at bounding box center [304, 168] width 65 height 9
click at [327, 170] on input "**********" at bounding box center [304, 168] width 72 height 17
drag, startPoint x: 295, startPoint y: 168, endPoint x: 265, endPoint y: 166, distance: 30.1
click at [265, 166] on div "**********" at bounding box center [319, 171] width 110 height 23
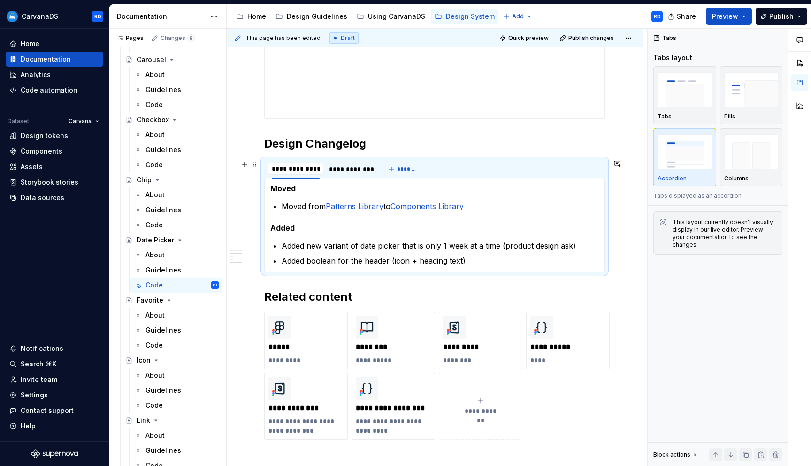
type input "**********"
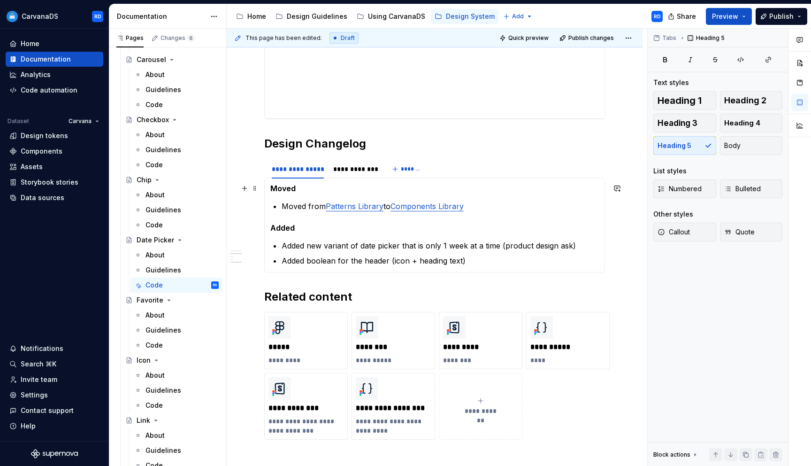
click at [286, 187] on h5 "Moved" at bounding box center [434, 188] width 329 height 9
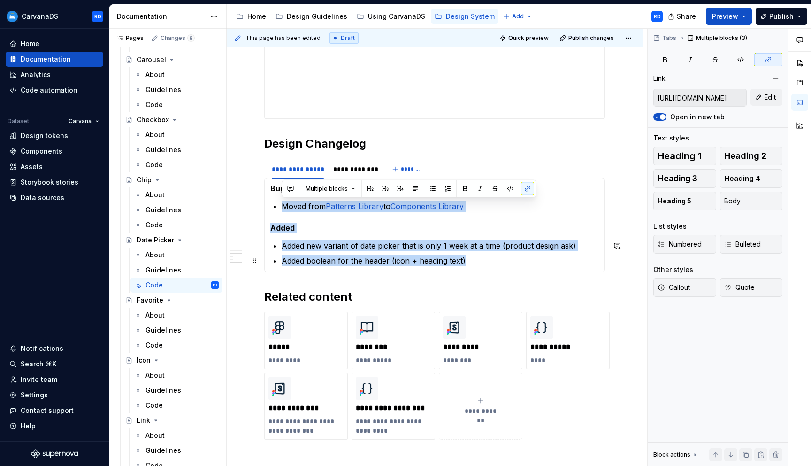
drag, startPoint x: 283, startPoint y: 206, endPoint x: 511, endPoint y: 261, distance: 235.2
click at [511, 261] on section-item-column "Bug fix Moved from Patterns Library to Components Library Added Added new varia…" at bounding box center [434, 225] width 329 height 83
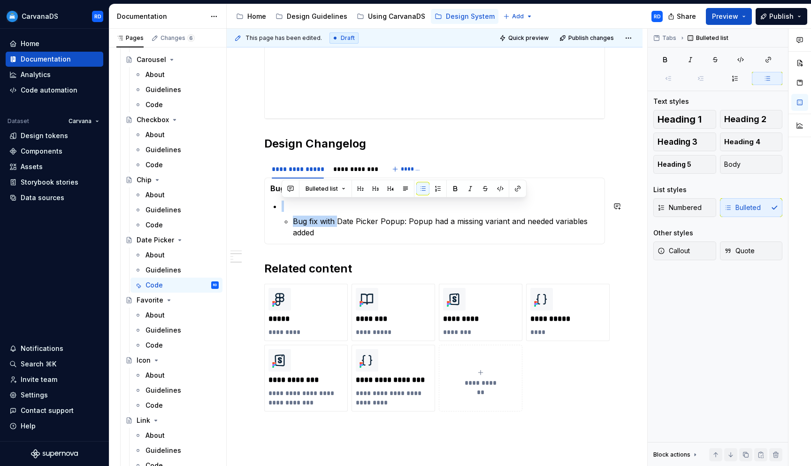
drag, startPoint x: 338, startPoint y: 221, endPoint x: 297, endPoint y: 198, distance: 47.7
click at [297, 198] on section-item-column "Bug fix Bug fix with Date Picker Popup: Popup had a missing variant and needed …" at bounding box center [434, 211] width 329 height 54
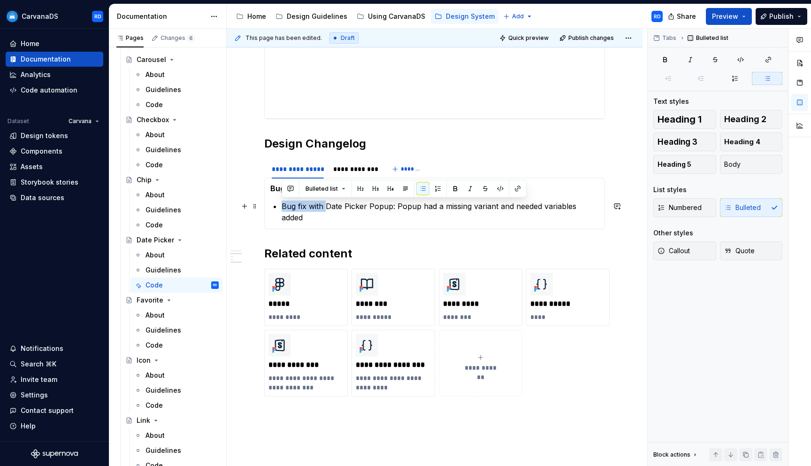
drag, startPoint x: 326, startPoint y: 205, endPoint x: 282, endPoint y: 205, distance: 44.1
click at [282, 205] on p "Bug fix with Date Picker Popup: Popup had a missing variant and needed variable…" at bounding box center [440, 211] width 317 height 23
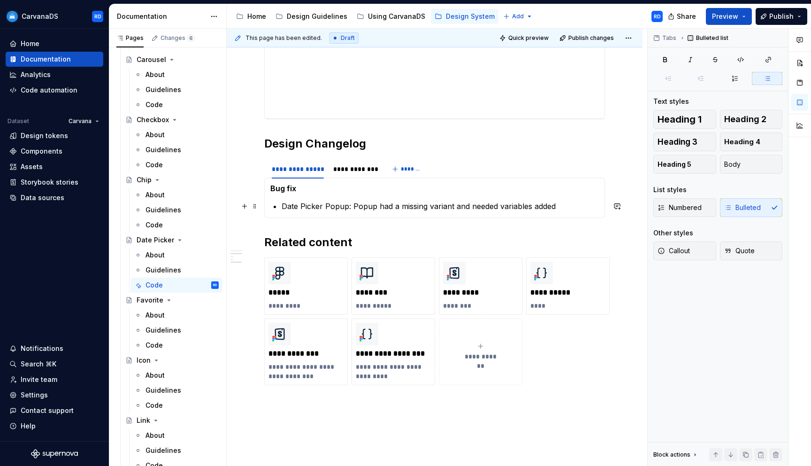
click at [565, 206] on p "Date Picker Popup: Popup had a missing variant and needed variables added" at bounding box center [440, 205] width 317 height 11
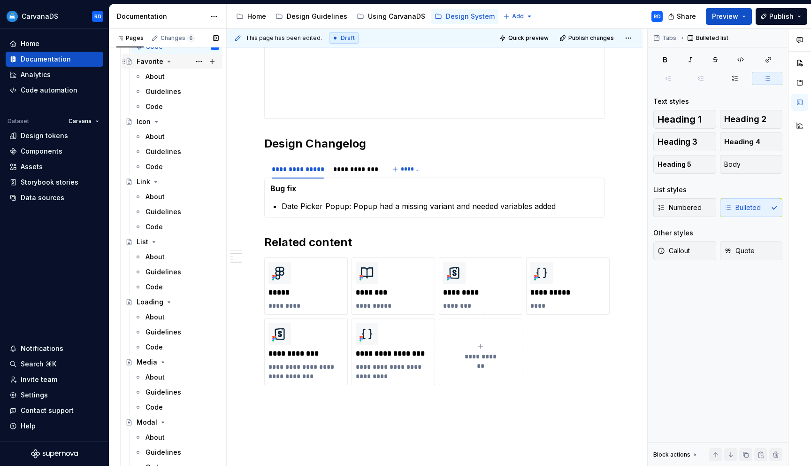
scroll to position [1285, 0]
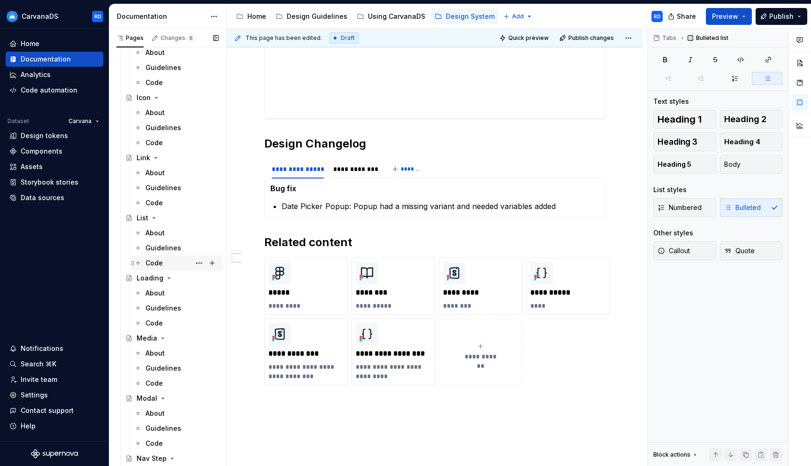
click at [169, 262] on div "Code" at bounding box center [182, 262] width 73 height 13
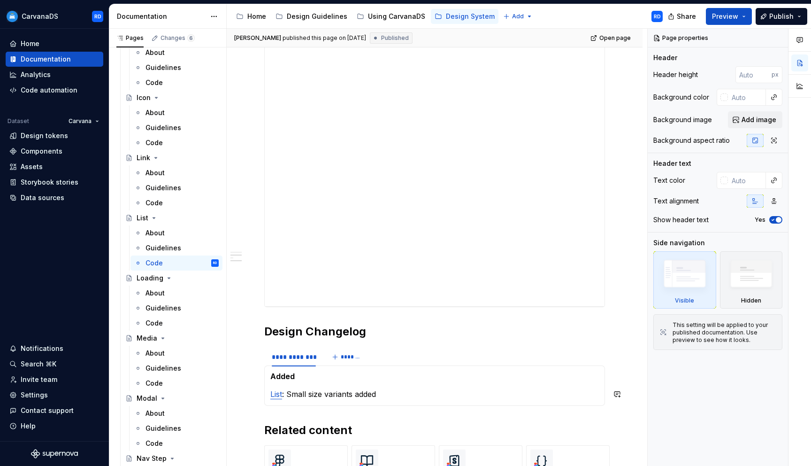
scroll to position [683, 0]
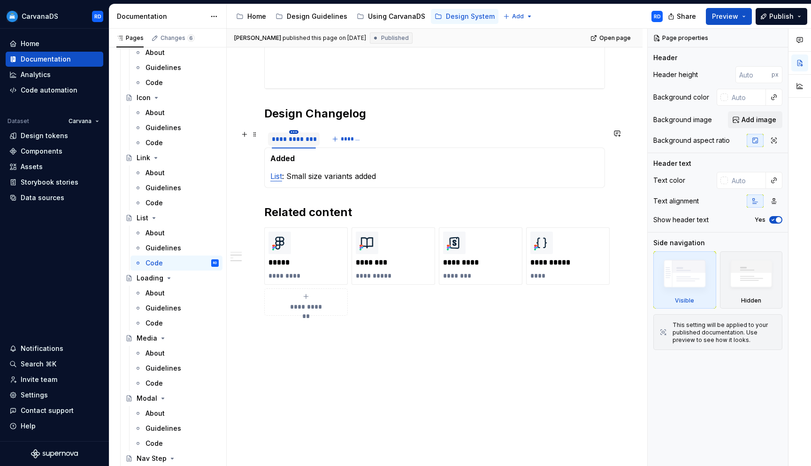
click at [296, 131] on html "CarvanaDS RD Home Documentation Analytics Code automation Dataset Carvana Desig…" at bounding box center [405, 233] width 811 height 466
click at [340, 155] on div "Duplicate tab" at bounding box center [331, 160] width 80 height 15
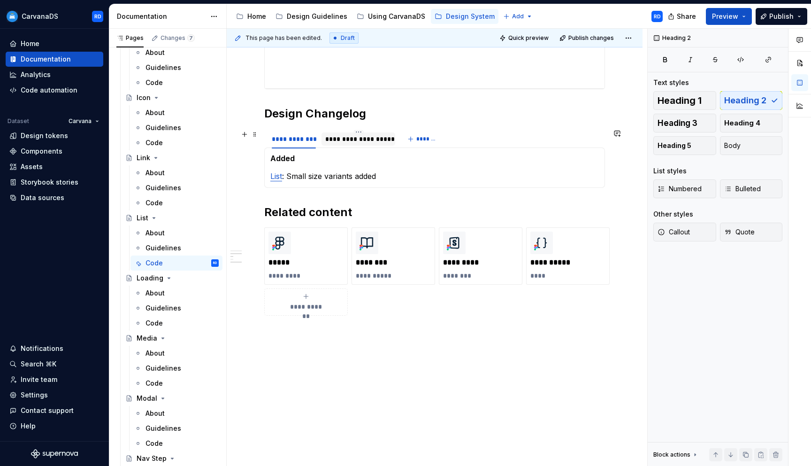
type textarea "*"
drag, startPoint x: 351, startPoint y: 140, endPoint x: 291, endPoint y: 138, distance: 59.6
click at [291, 138] on div "**********" at bounding box center [306, 138] width 66 height 9
click at [291, 138] on div "**********" at bounding box center [305, 138] width 66 height 9
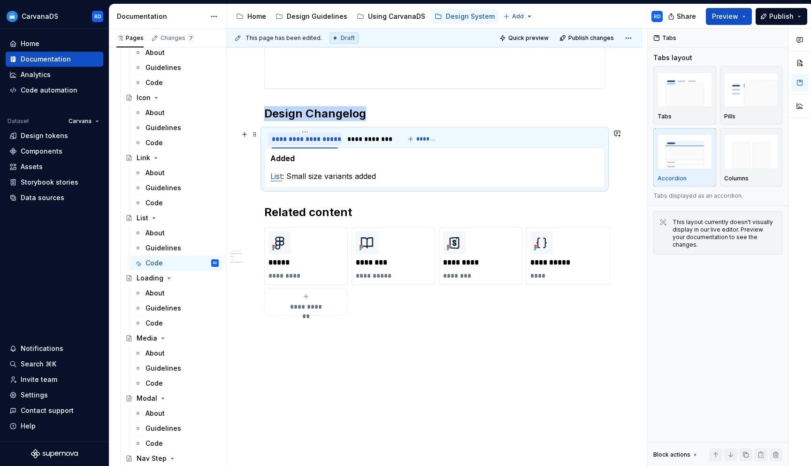
click at [291, 138] on div "**********" at bounding box center [305, 138] width 66 height 9
type input "**********"
click at [286, 160] on h5 "Added" at bounding box center [434, 157] width 329 height 9
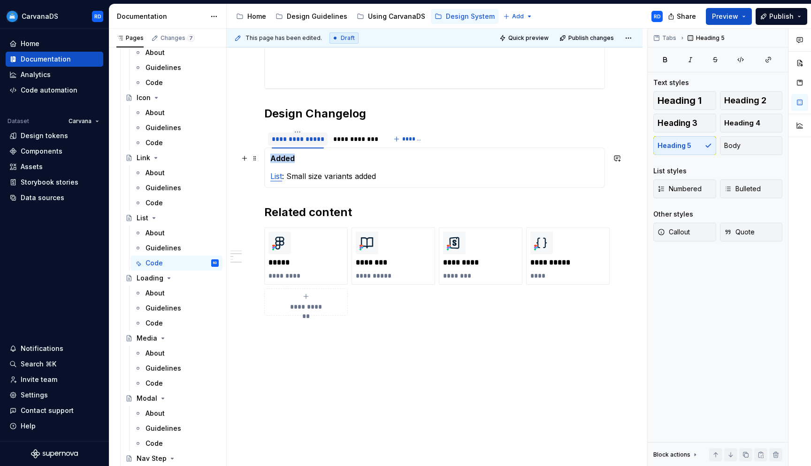
click at [286, 159] on h5 "Added" at bounding box center [434, 157] width 329 height 9
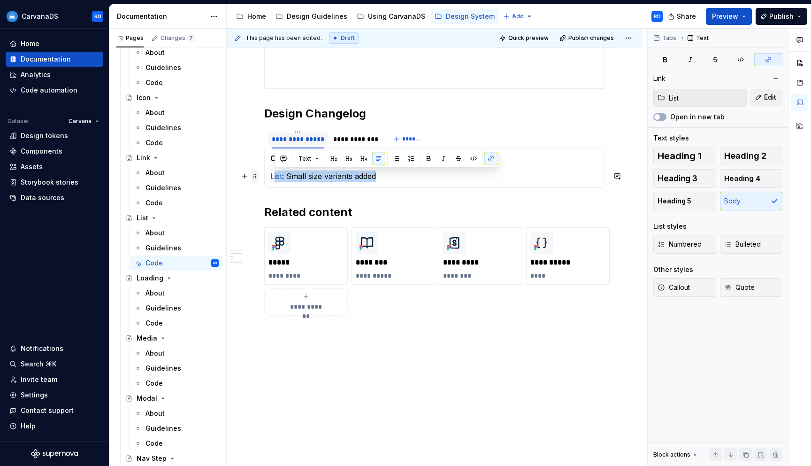
drag, startPoint x: 392, startPoint y: 175, endPoint x: 255, endPoint y: 179, distance: 137.1
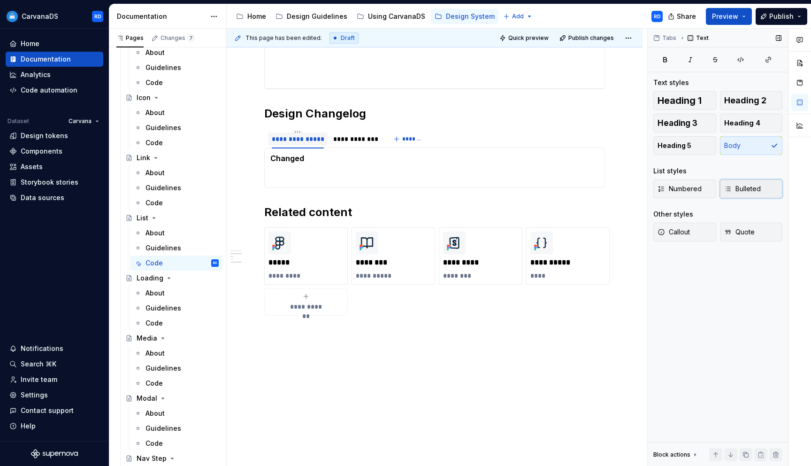
click at [741, 185] on span "Bulleted" at bounding box center [742, 188] width 37 height 9
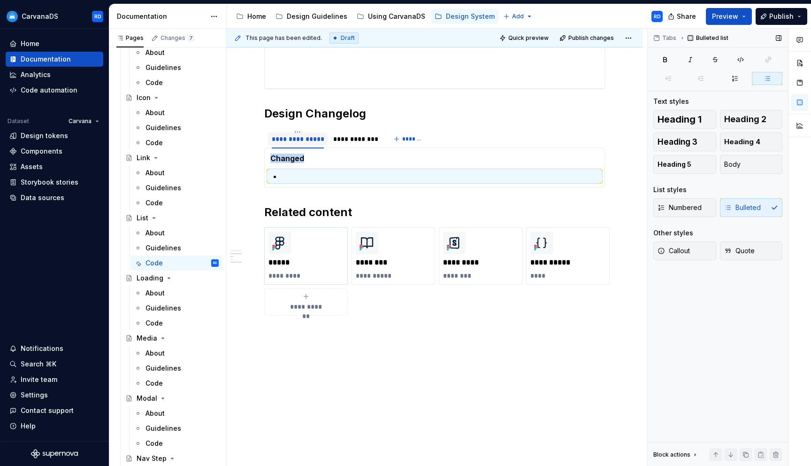
scroll to position [1285, 0]
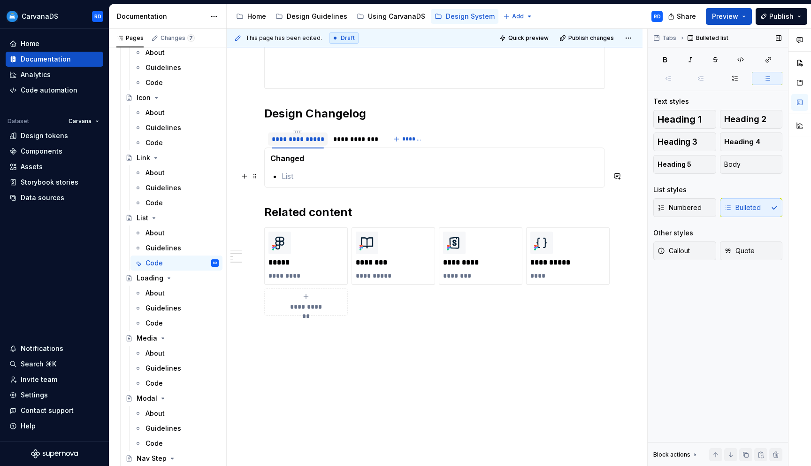
click at [333, 176] on p at bounding box center [440, 175] width 317 height 11
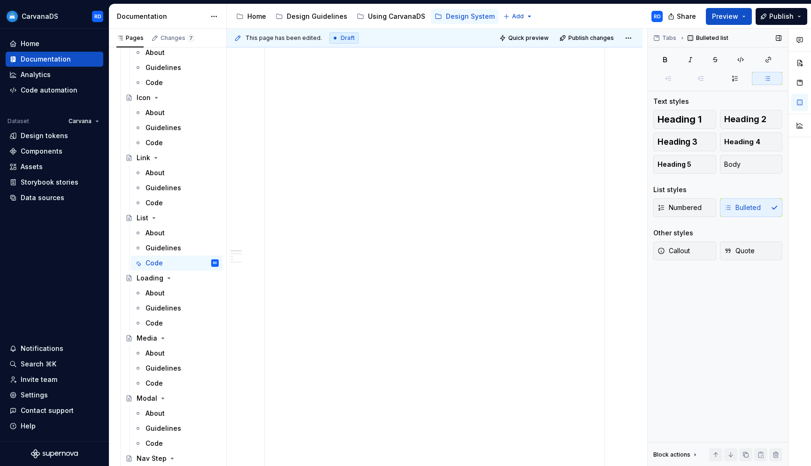
scroll to position [0, 0]
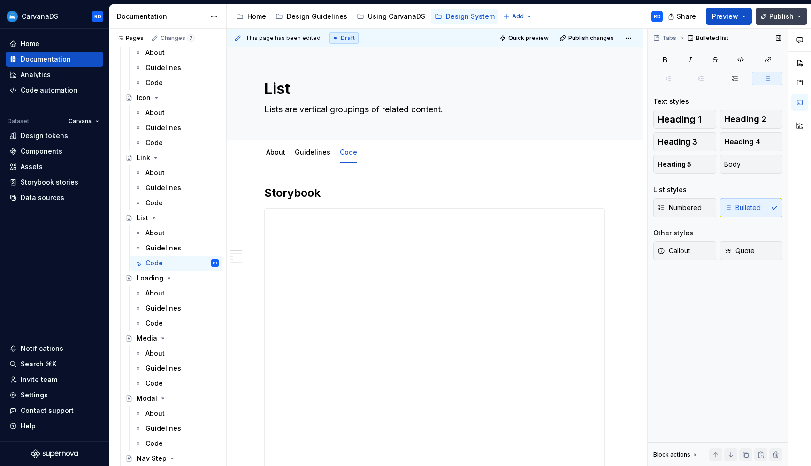
click at [778, 15] on span "Publish" at bounding box center [781, 16] width 24 height 9
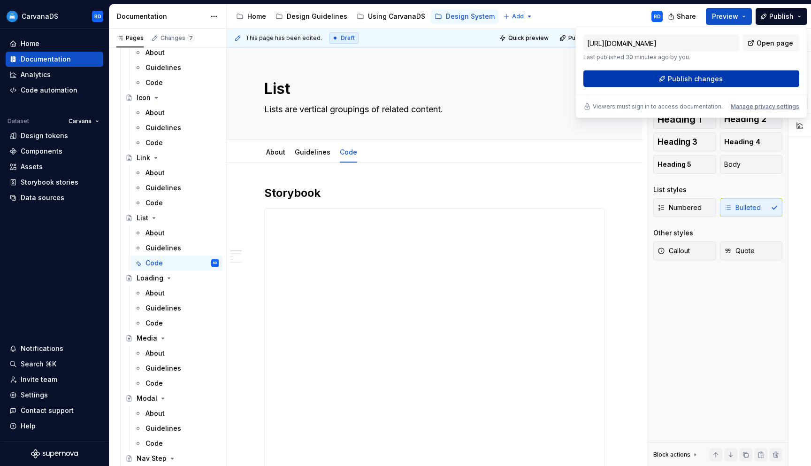
click at [680, 79] on span "Publish changes" at bounding box center [695, 78] width 55 height 9
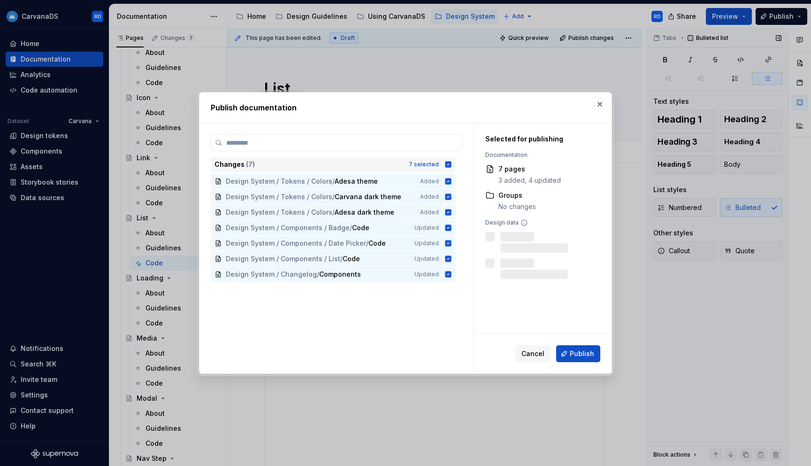
click at [452, 163] on icon at bounding box center [448, 164] width 6 height 6
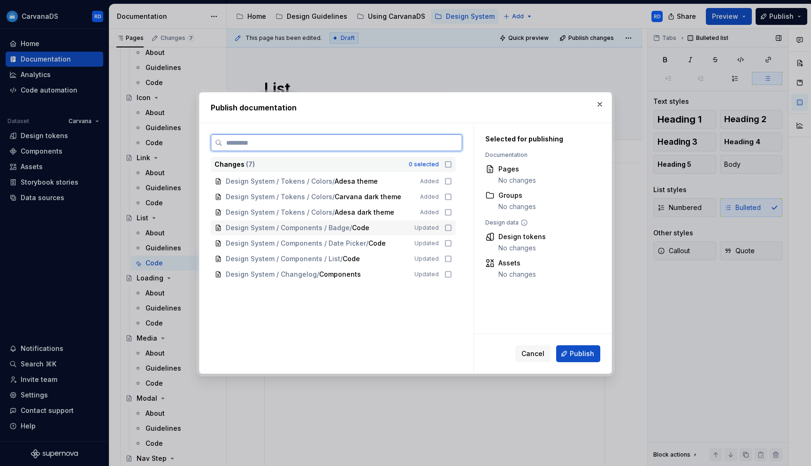
click at [444, 225] on div "Design System / Components / Badge / Code Updated" at bounding box center [333, 227] width 245 height 15
click at [452, 245] on icon at bounding box center [448, 243] width 8 height 8
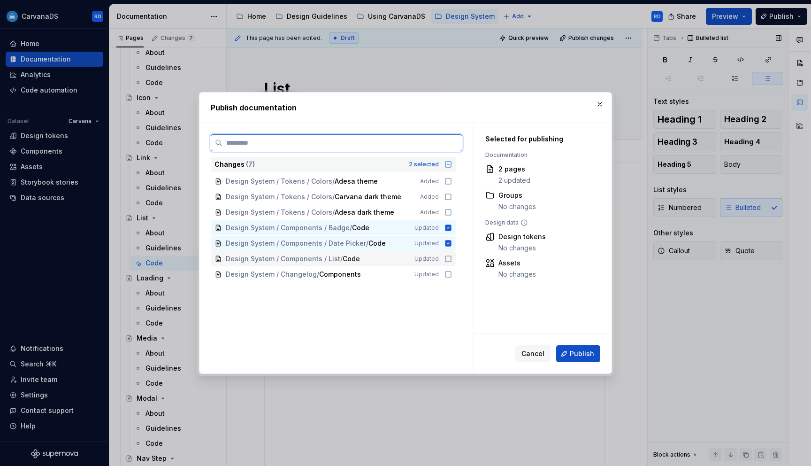
click at [452, 256] on icon at bounding box center [448, 259] width 8 height 8
click at [452, 276] on icon at bounding box center [448, 274] width 8 height 8
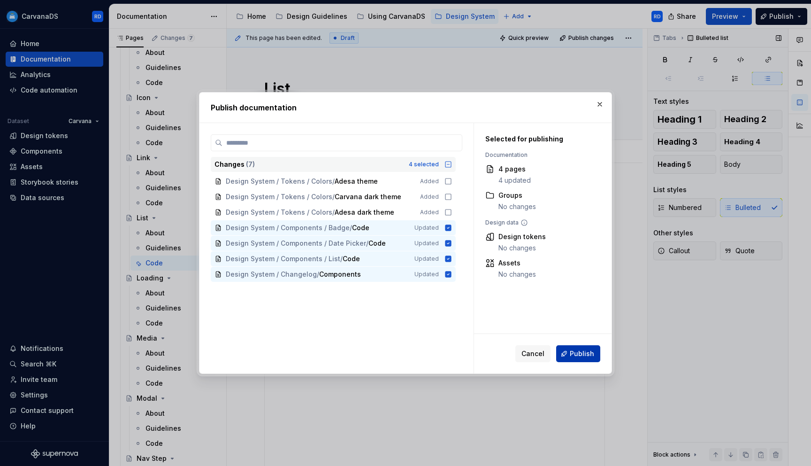
click at [575, 358] on button "Publish" at bounding box center [578, 353] width 44 height 17
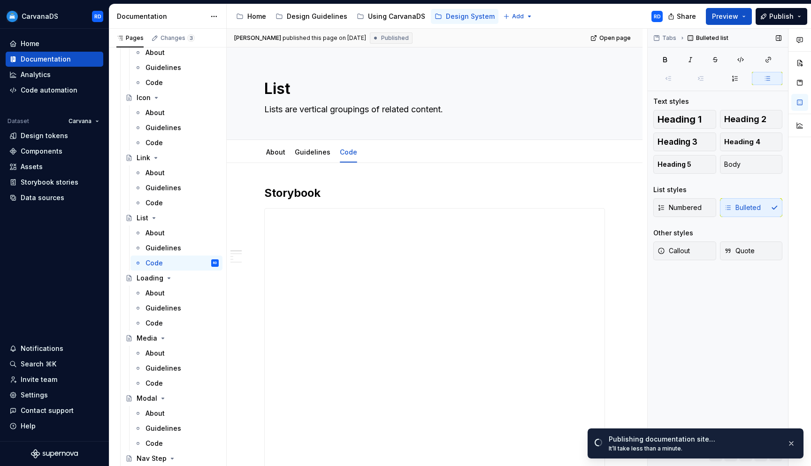
type textarea "*"
